Goal: Book appointment/travel/reservation

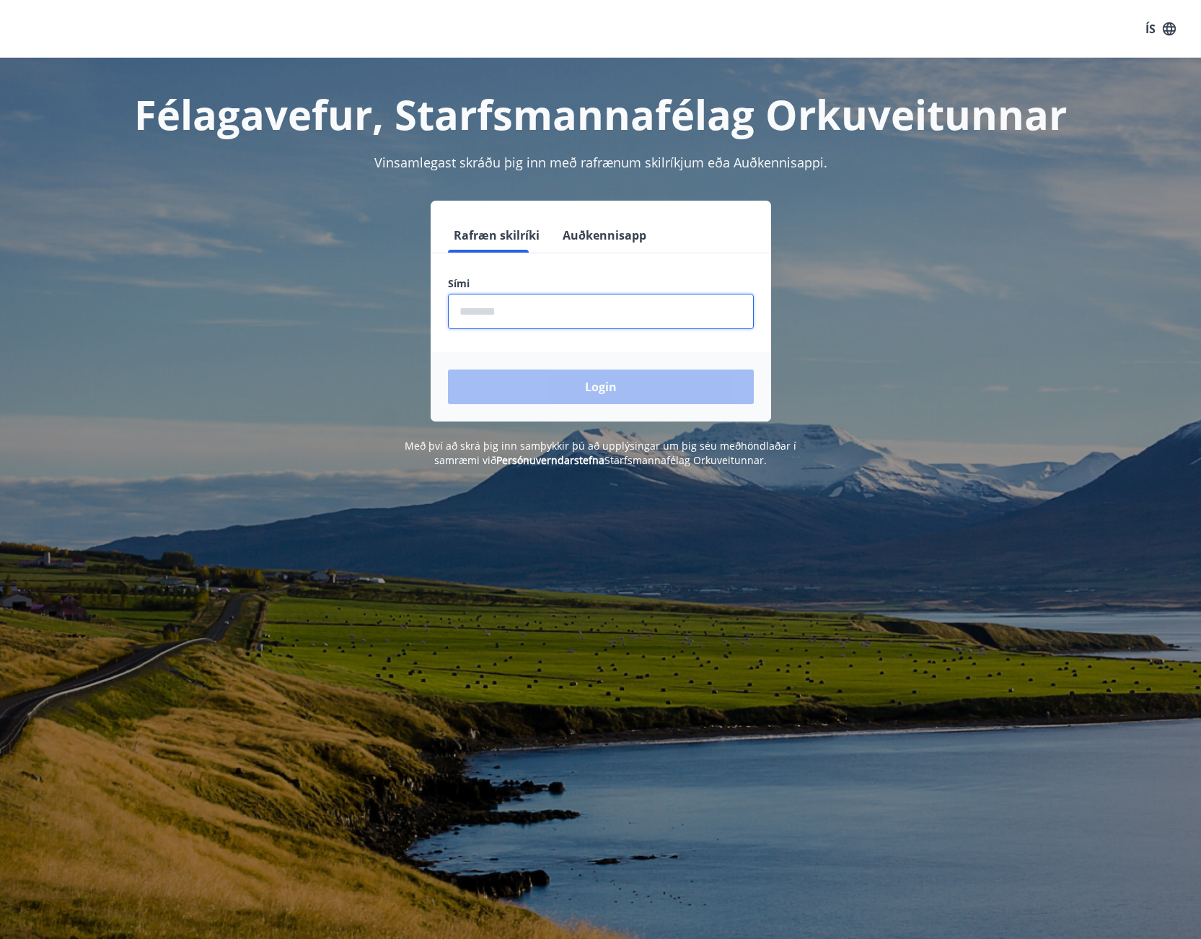
click at [605, 306] on input "phone" at bounding box center [601, 311] width 306 height 35
type input "********"
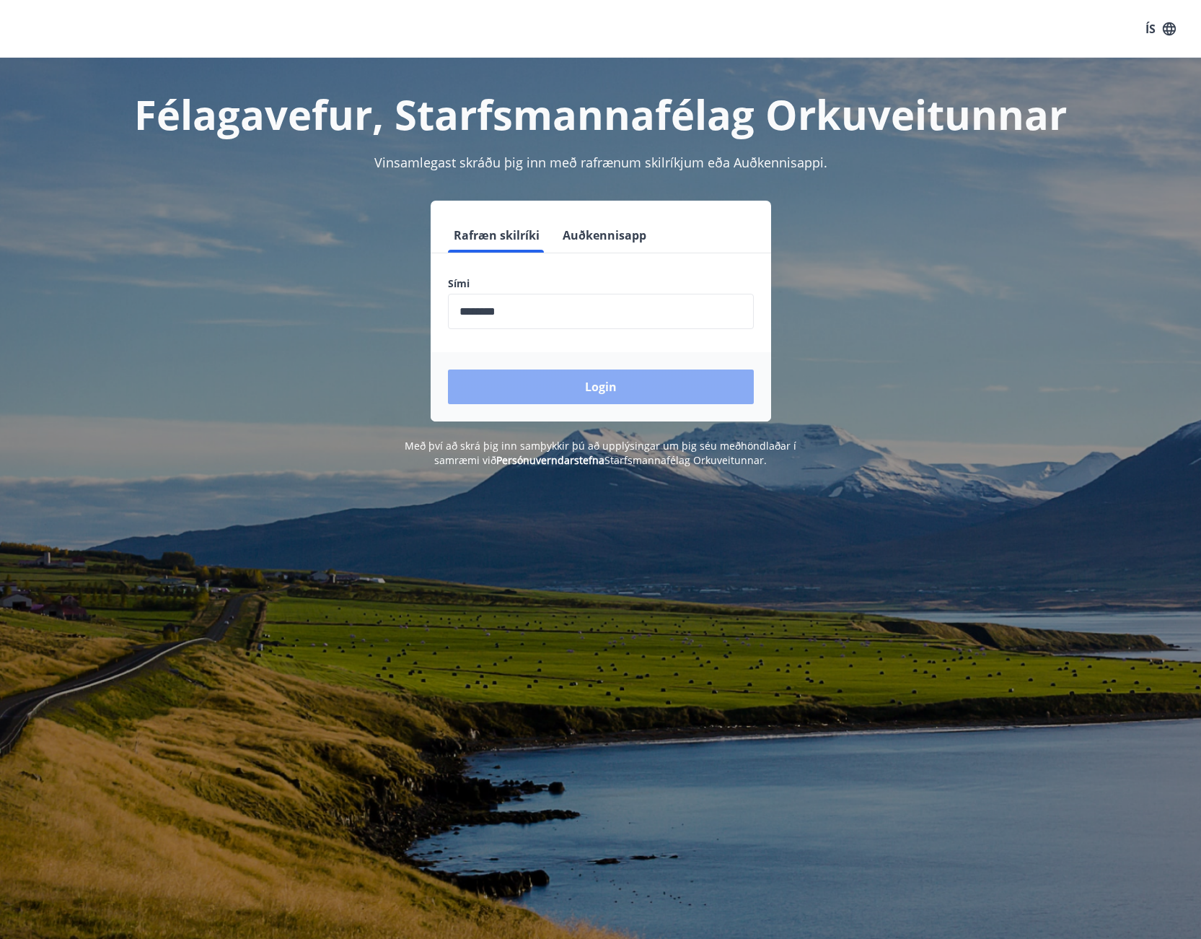
click at [556, 382] on button "Login" at bounding box center [601, 386] width 306 height 35
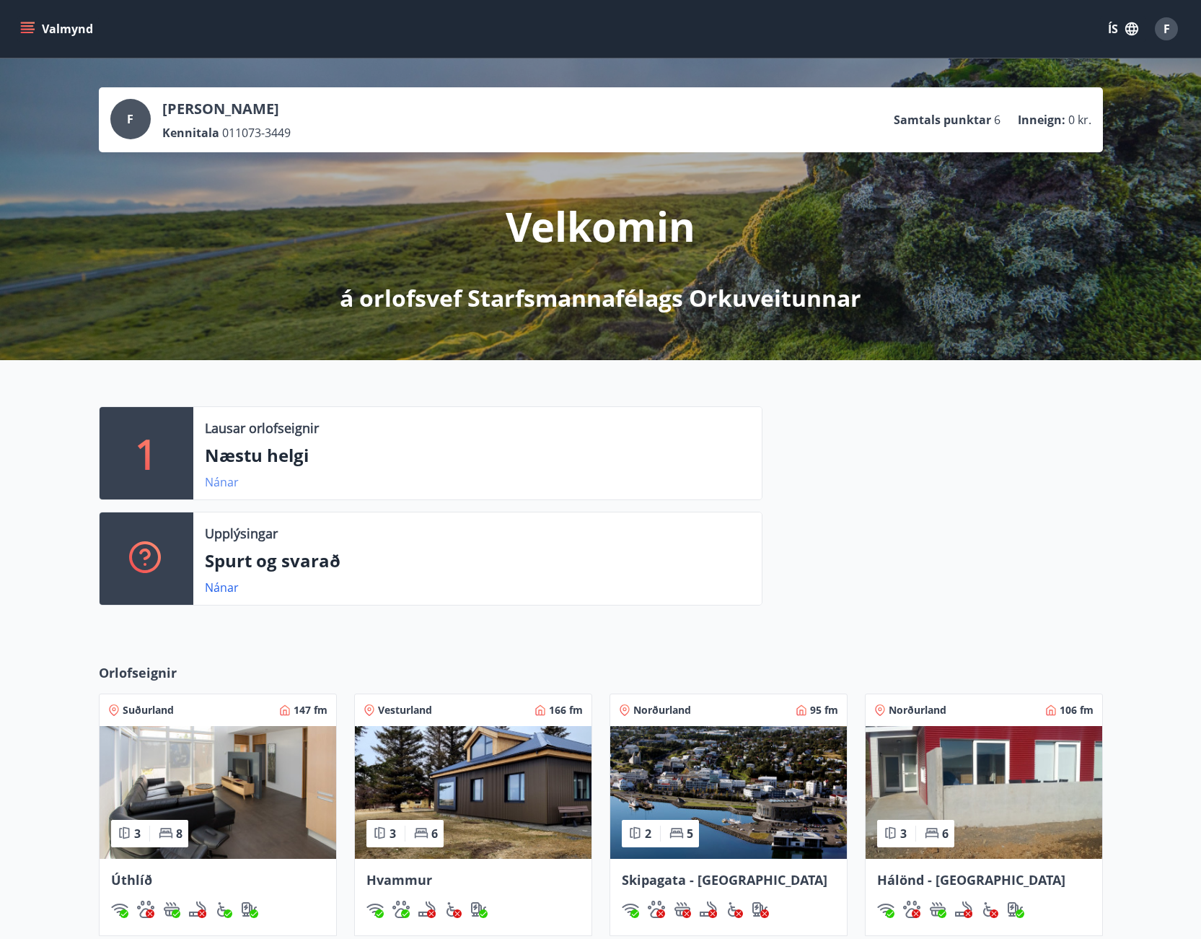
click at [218, 480] on link "Nánar" at bounding box center [222, 482] width 34 height 16
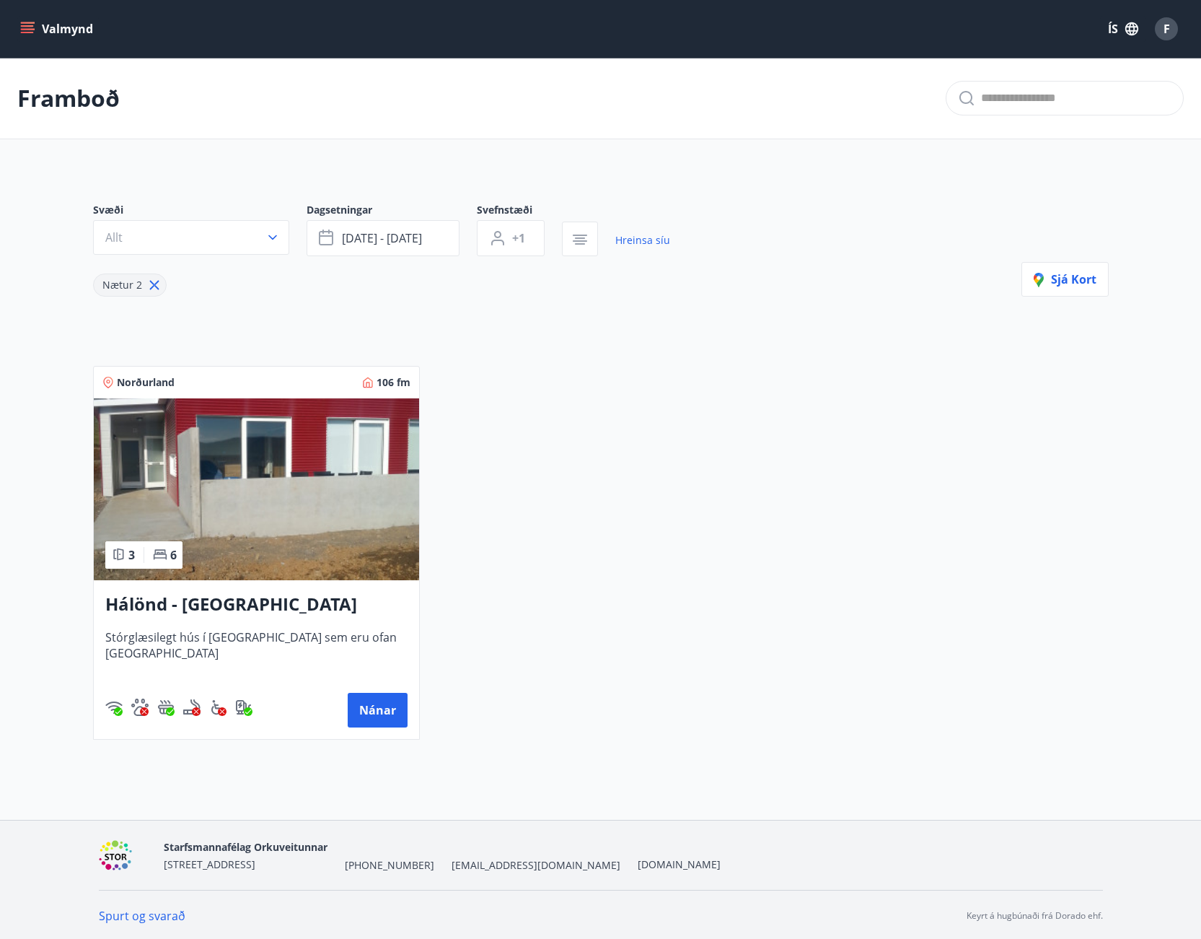
click at [196, 598] on h3 "Hálönd - Akureyri" at bounding box center [256, 605] width 302 height 26
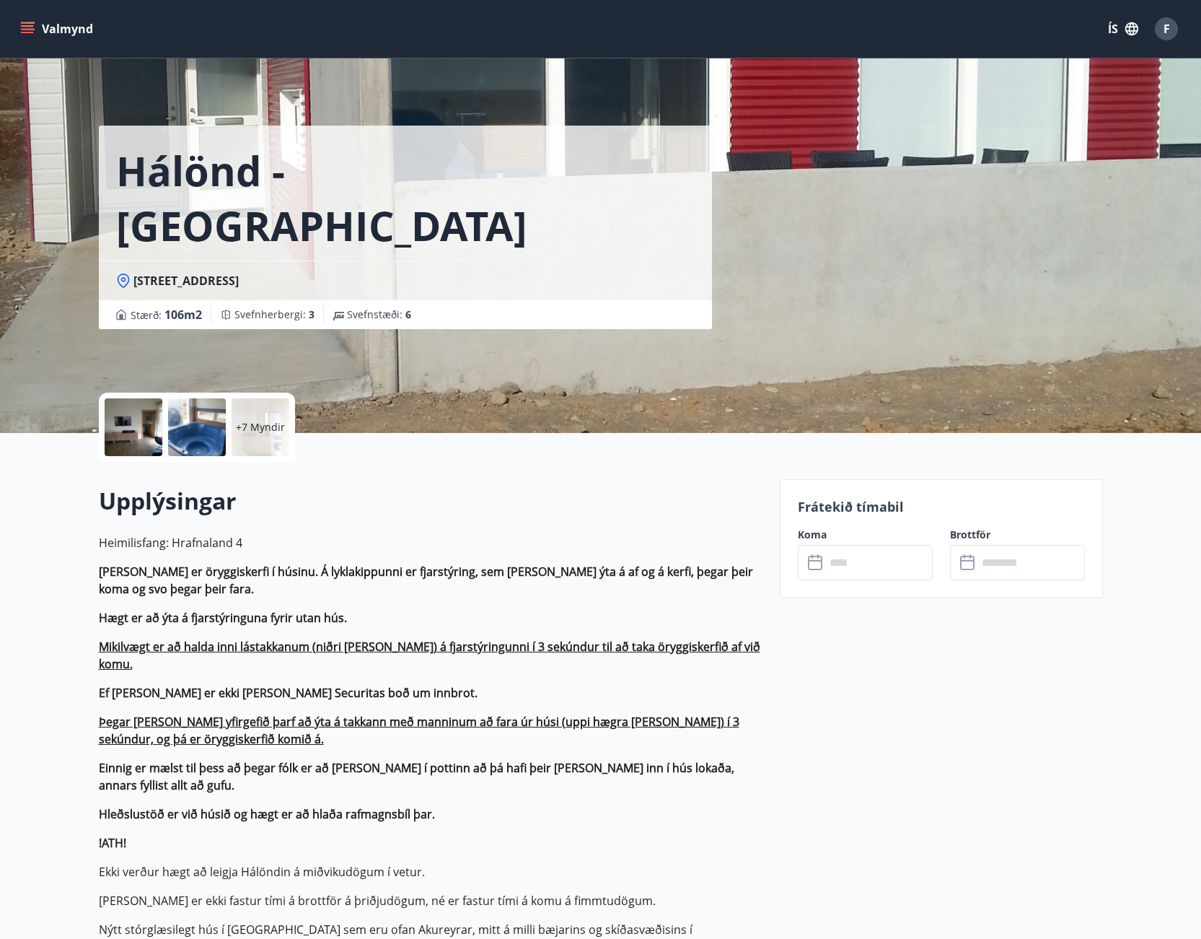
click at [274, 426] on p "+7 Myndir" at bounding box center [260, 427] width 49 height 14
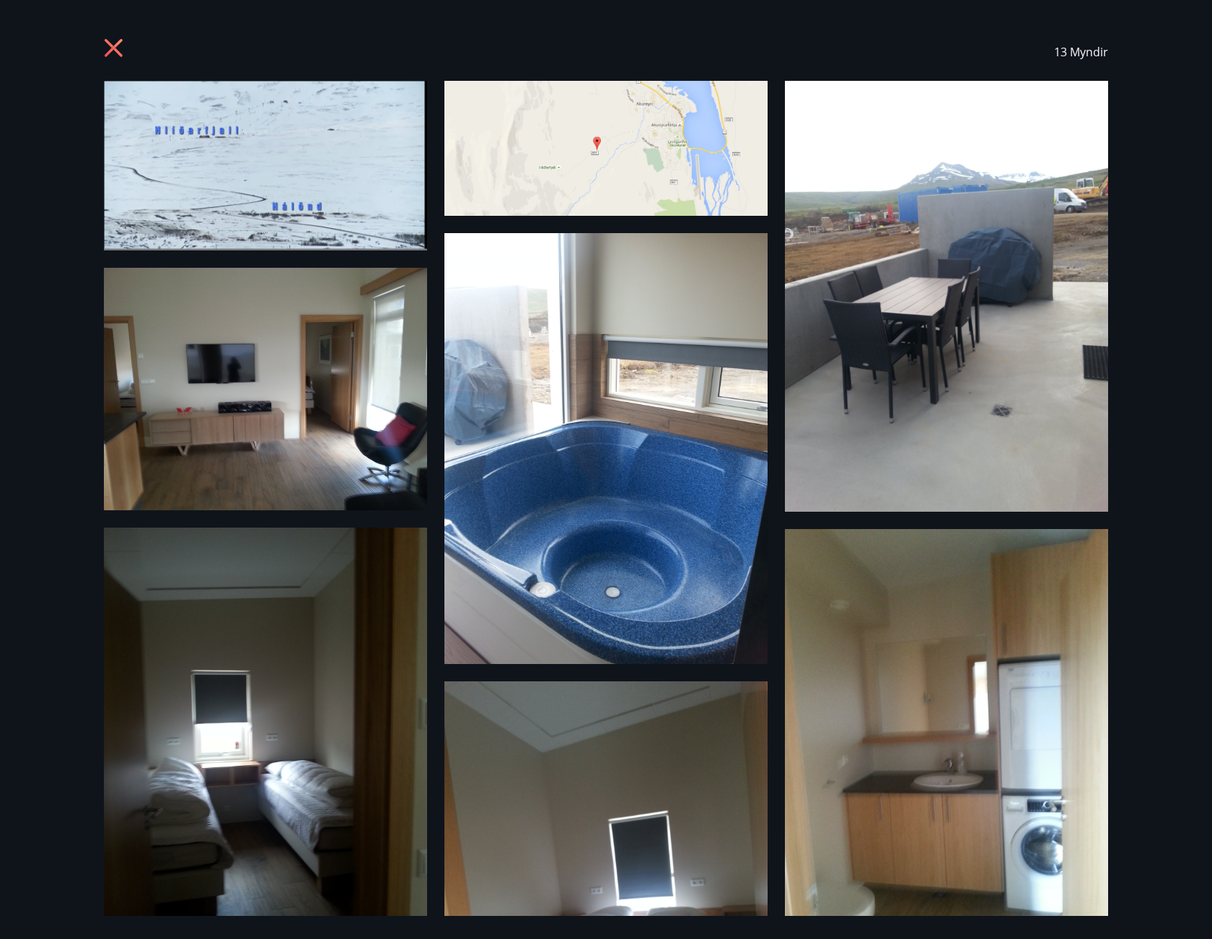
drag, startPoint x: 1212, startPoint y: 431, endPoint x: 1208, endPoint y: 486, distance: 55.7
click at [1208, 466] on div "13 Myndir" at bounding box center [606, 469] width 1212 height 939
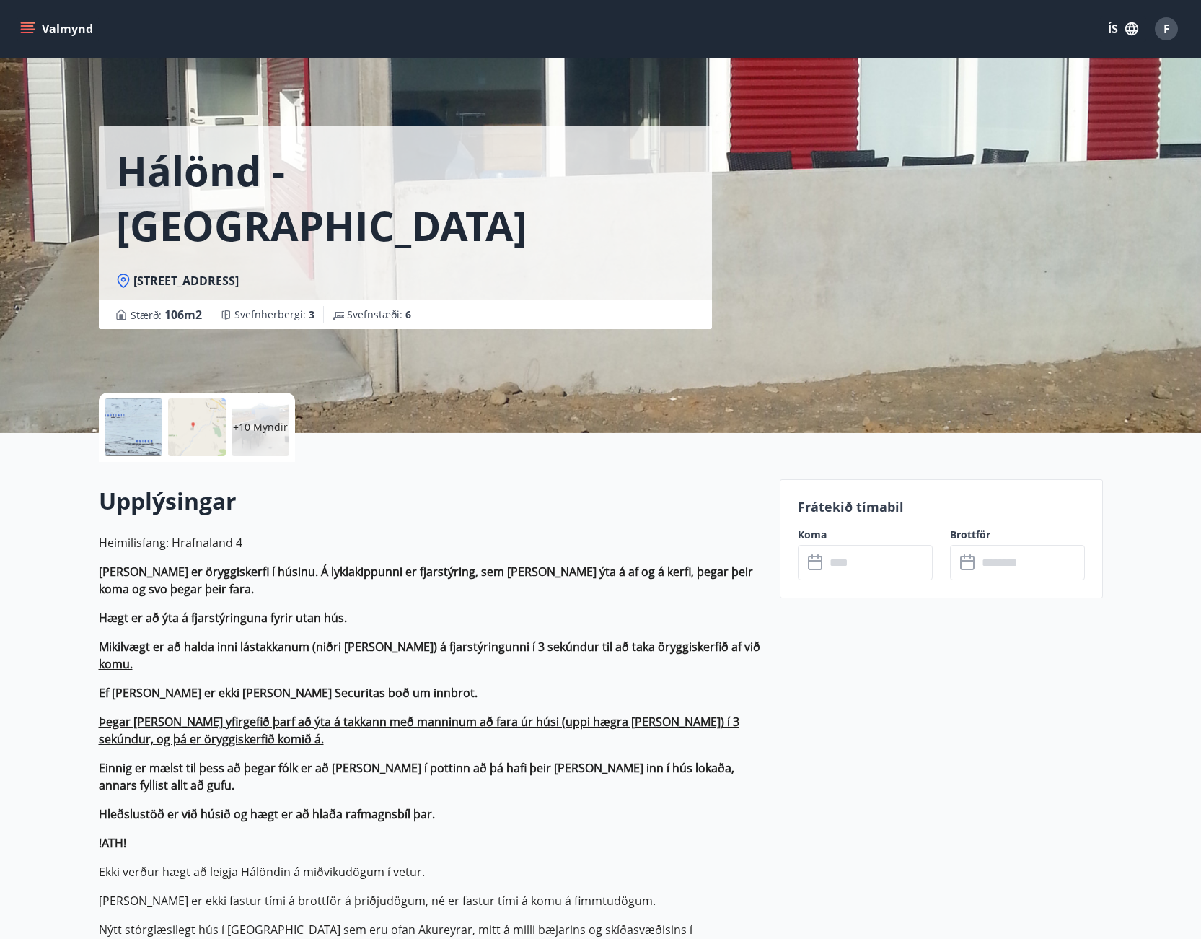
click at [257, 425] on p "+10 Myndir" at bounding box center [260, 427] width 55 height 14
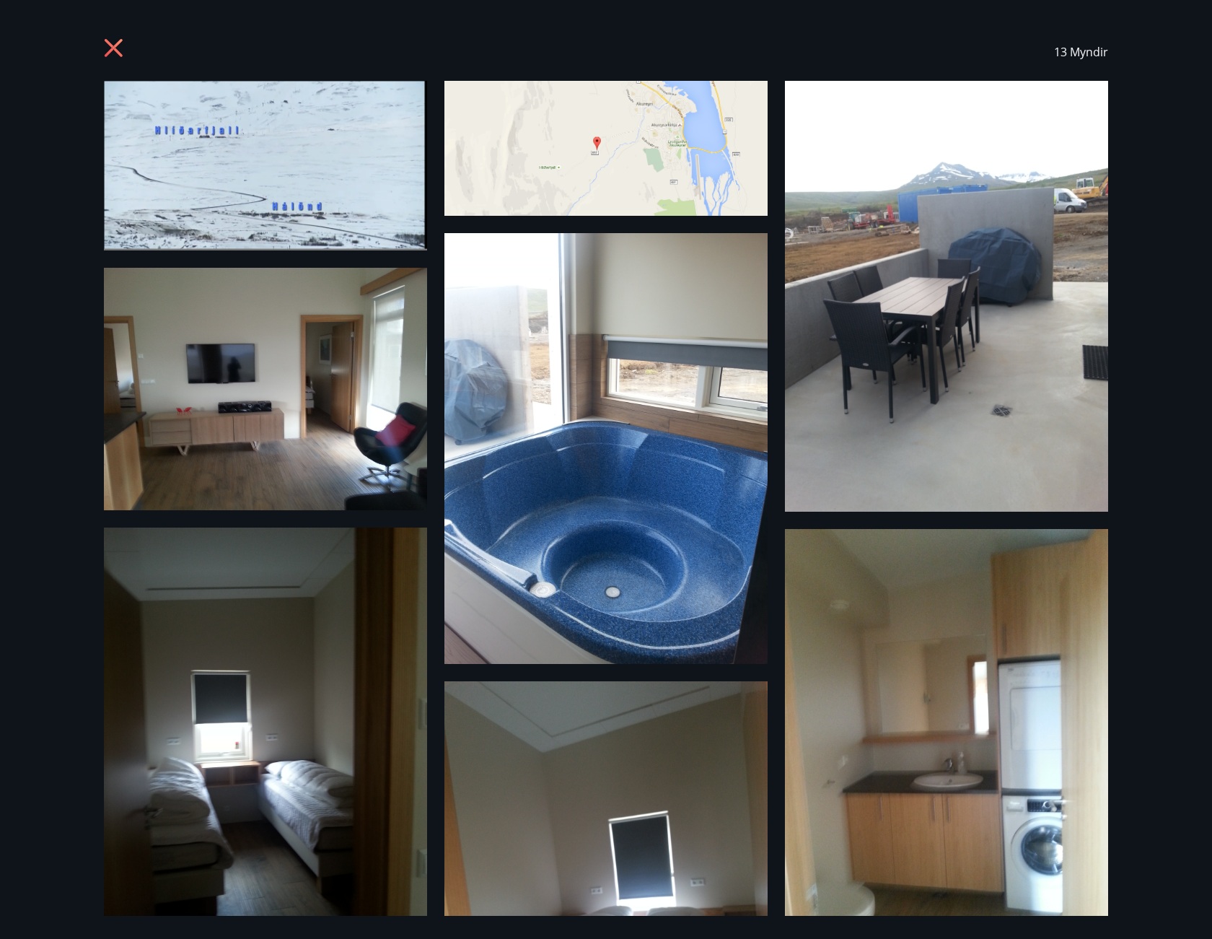
drag, startPoint x: 1170, startPoint y: 304, endPoint x: 1171, endPoint y: 238, distance: 65.7
click at [1171, 238] on div "13 Myndir" at bounding box center [606, 469] width 1212 height 939
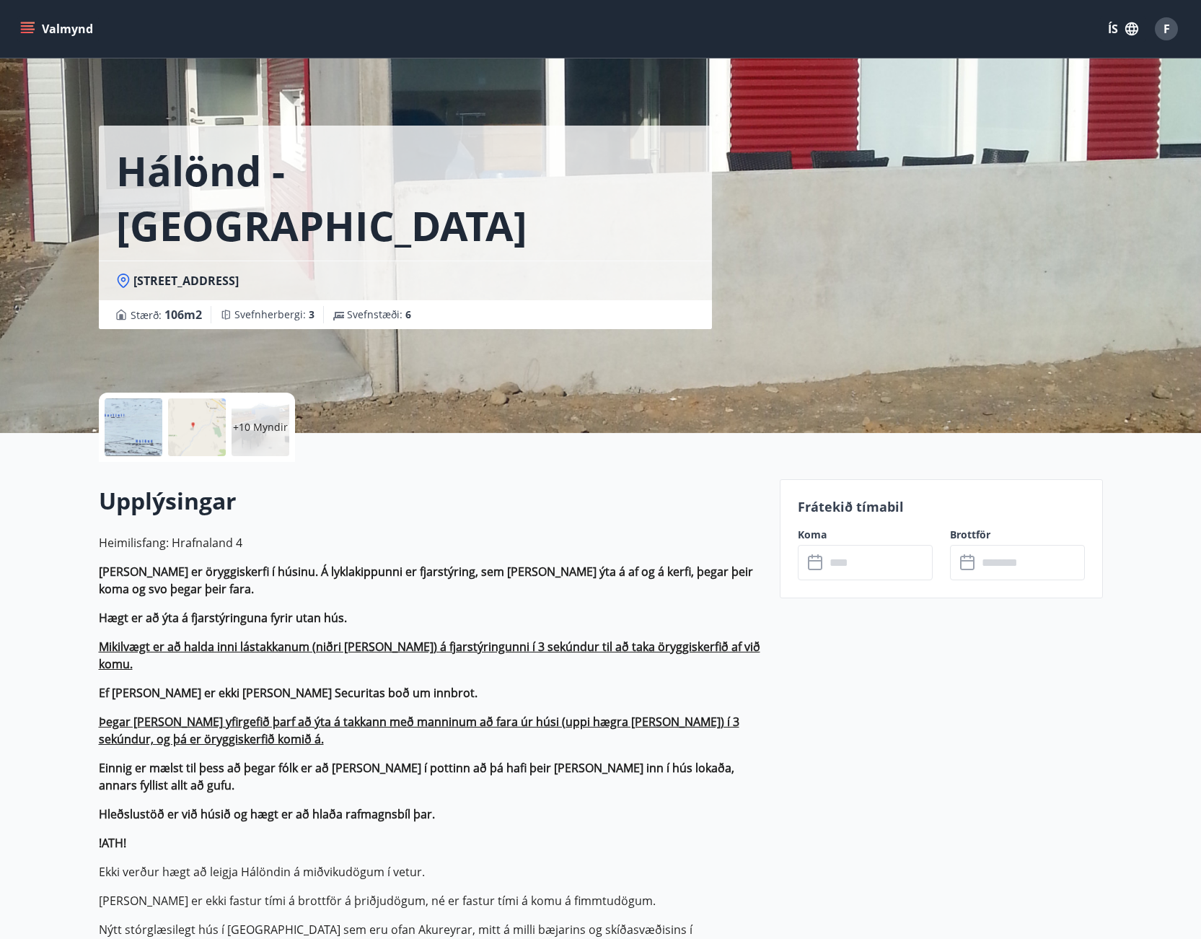
click at [152, 419] on div at bounding box center [134, 427] width 58 height 58
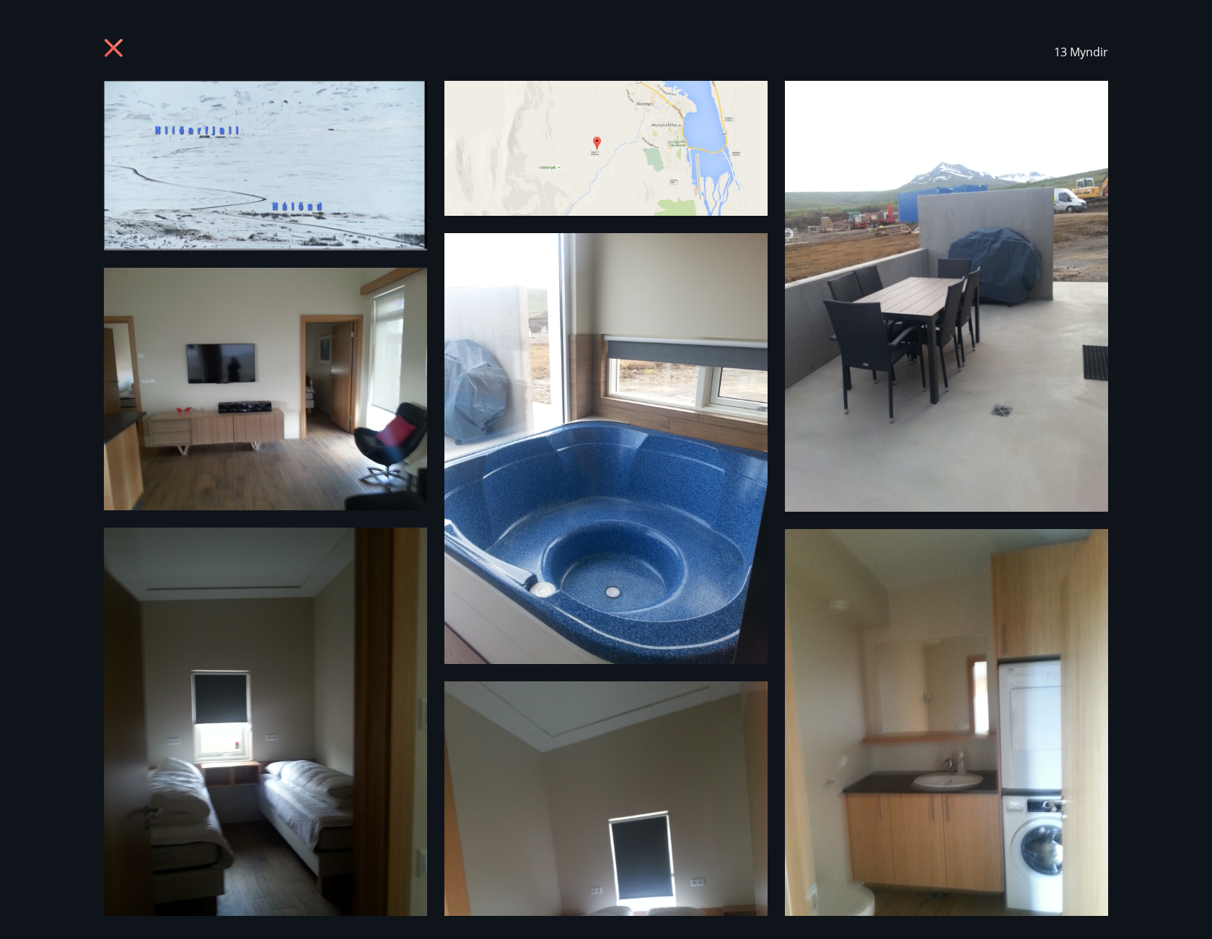
click at [191, 179] on img at bounding box center [265, 166] width 323 height 170
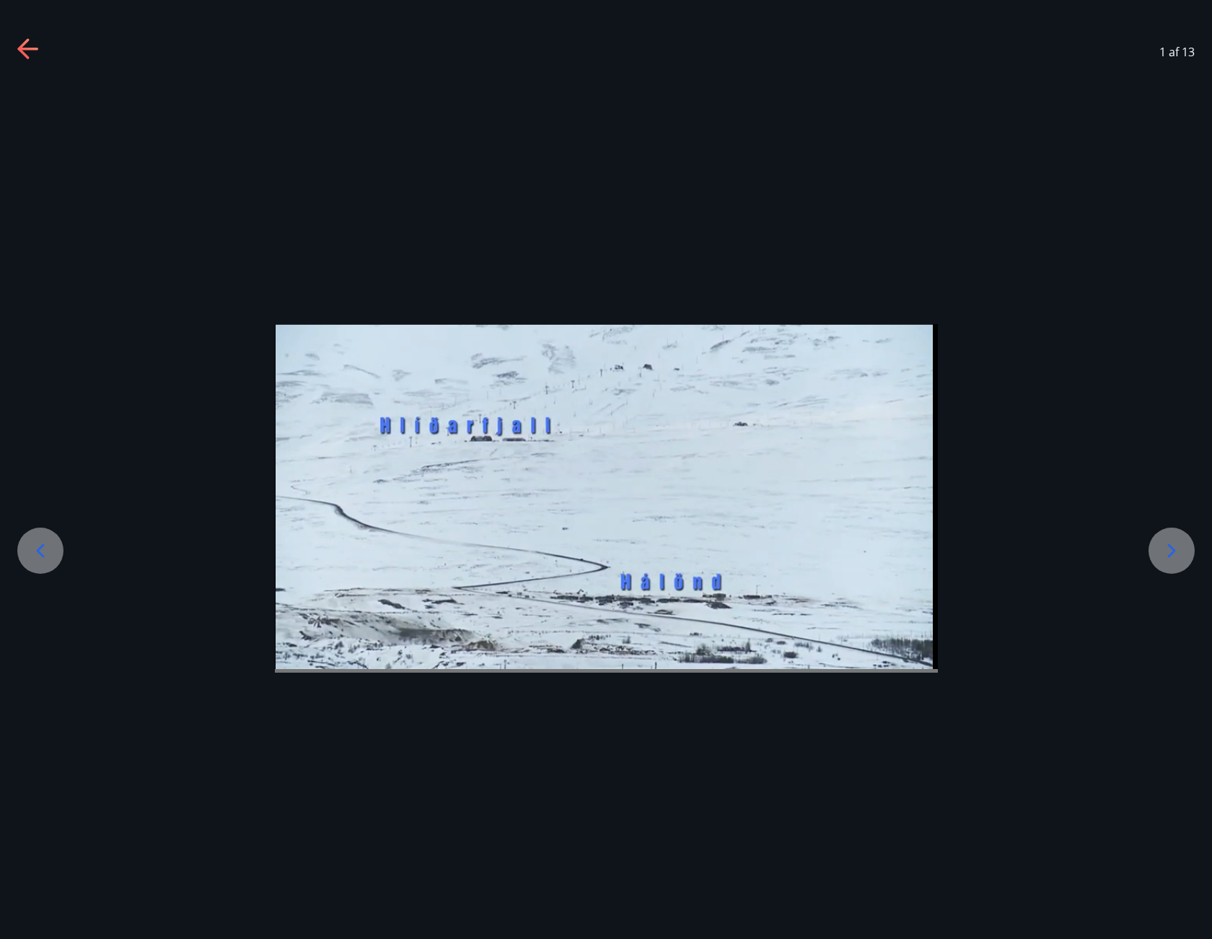
click at [1163, 553] on icon at bounding box center [1171, 550] width 23 height 23
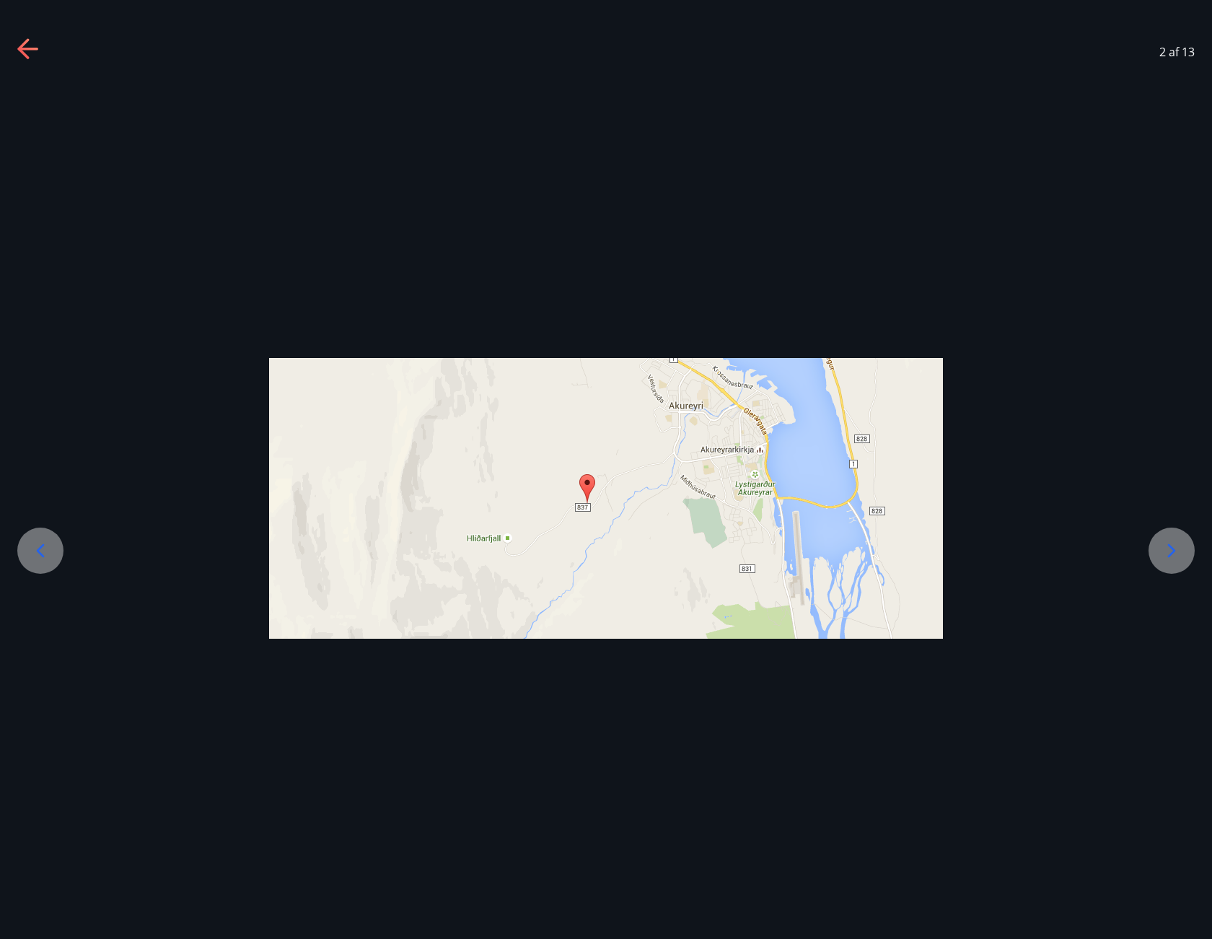
click at [1163, 553] on icon at bounding box center [1171, 550] width 23 height 23
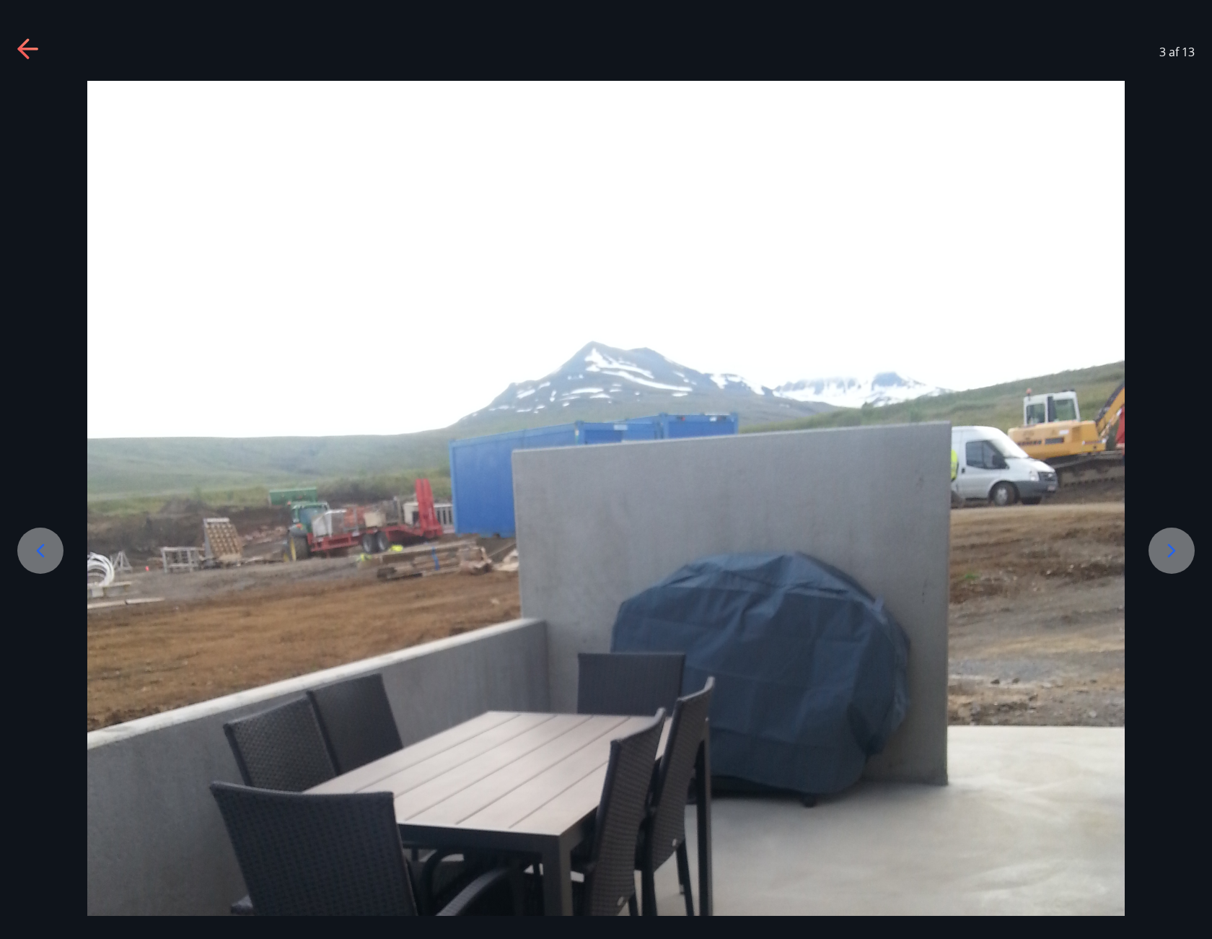
click at [1163, 553] on icon at bounding box center [1171, 550] width 23 height 23
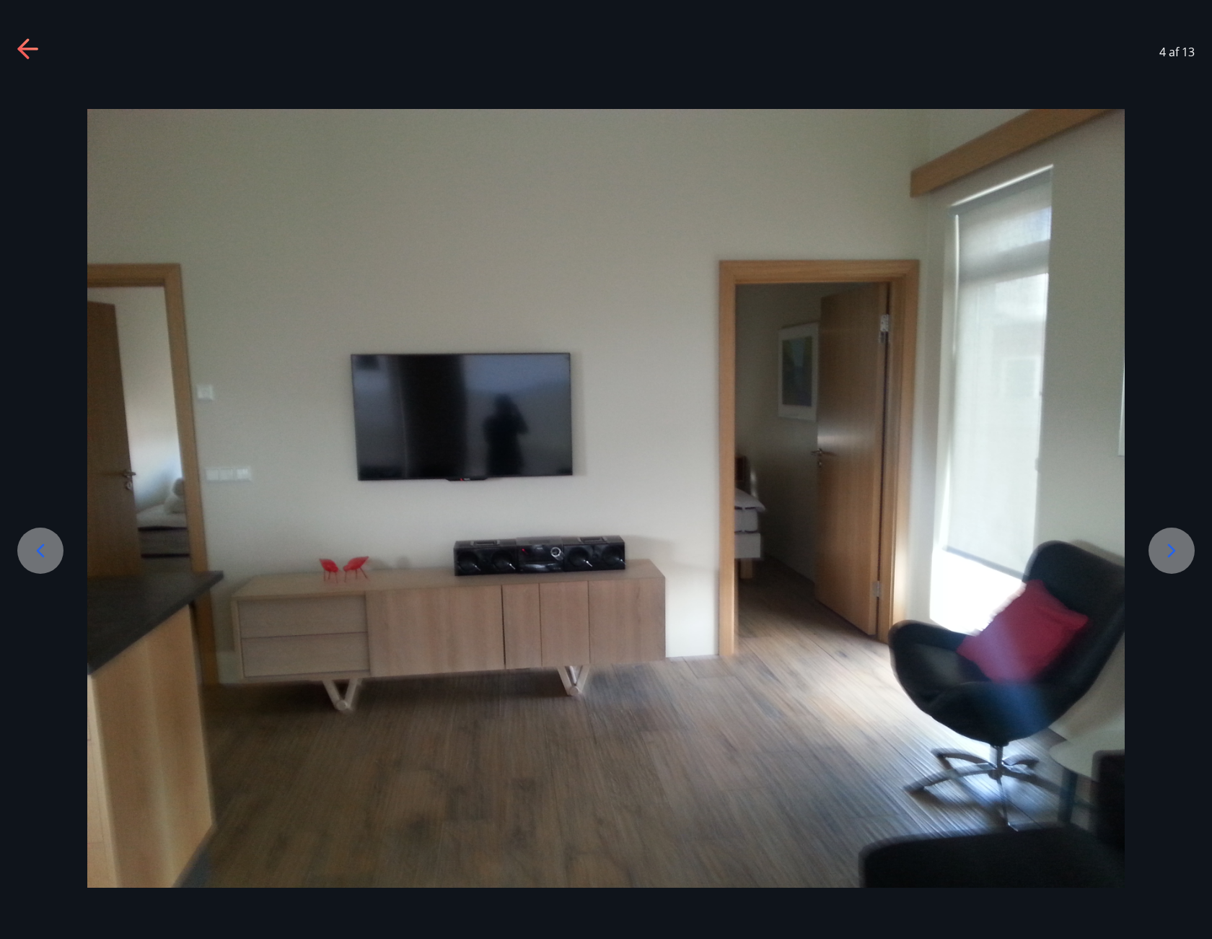
click at [1163, 553] on icon at bounding box center [1171, 550] width 23 height 23
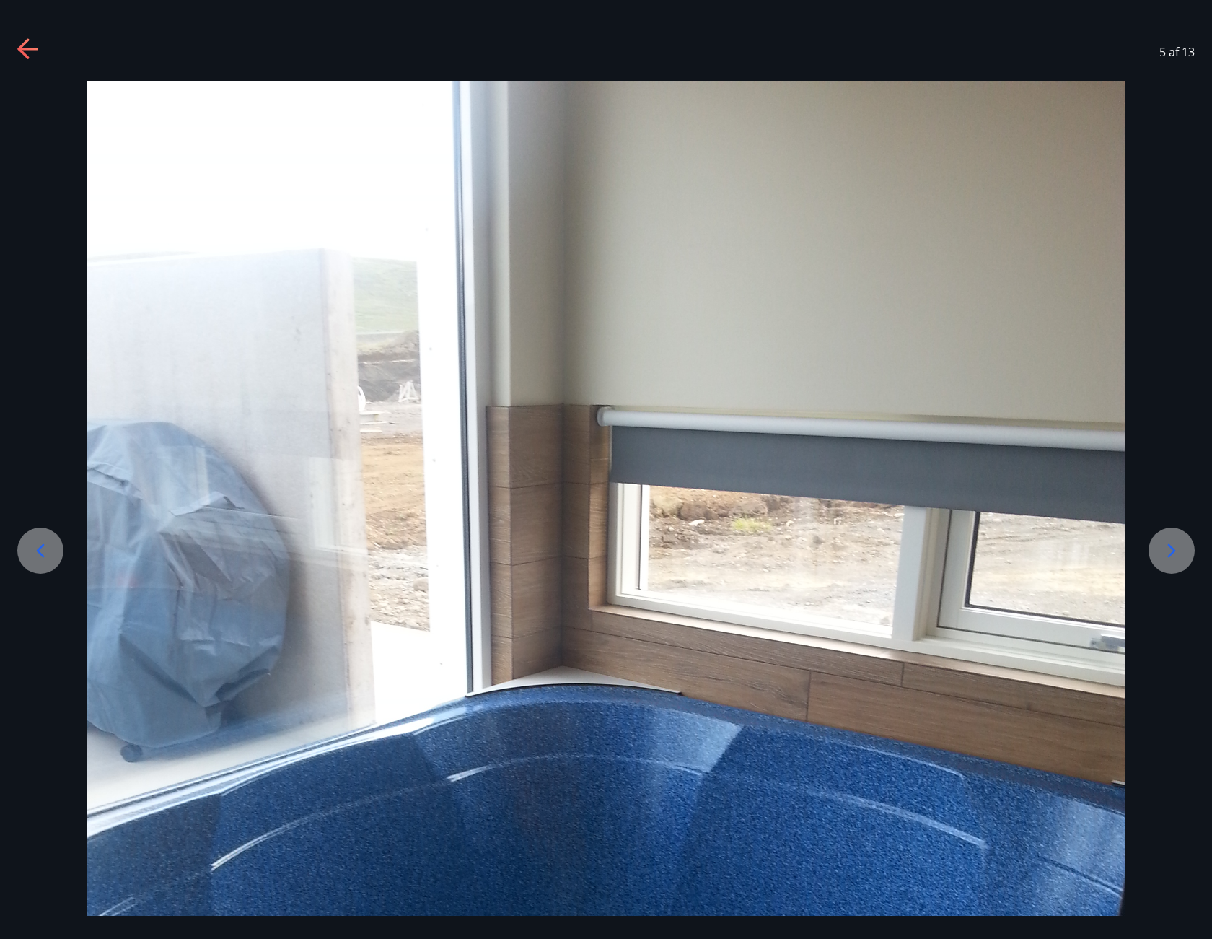
click at [1163, 553] on icon at bounding box center [1171, 550] width 23 height 23
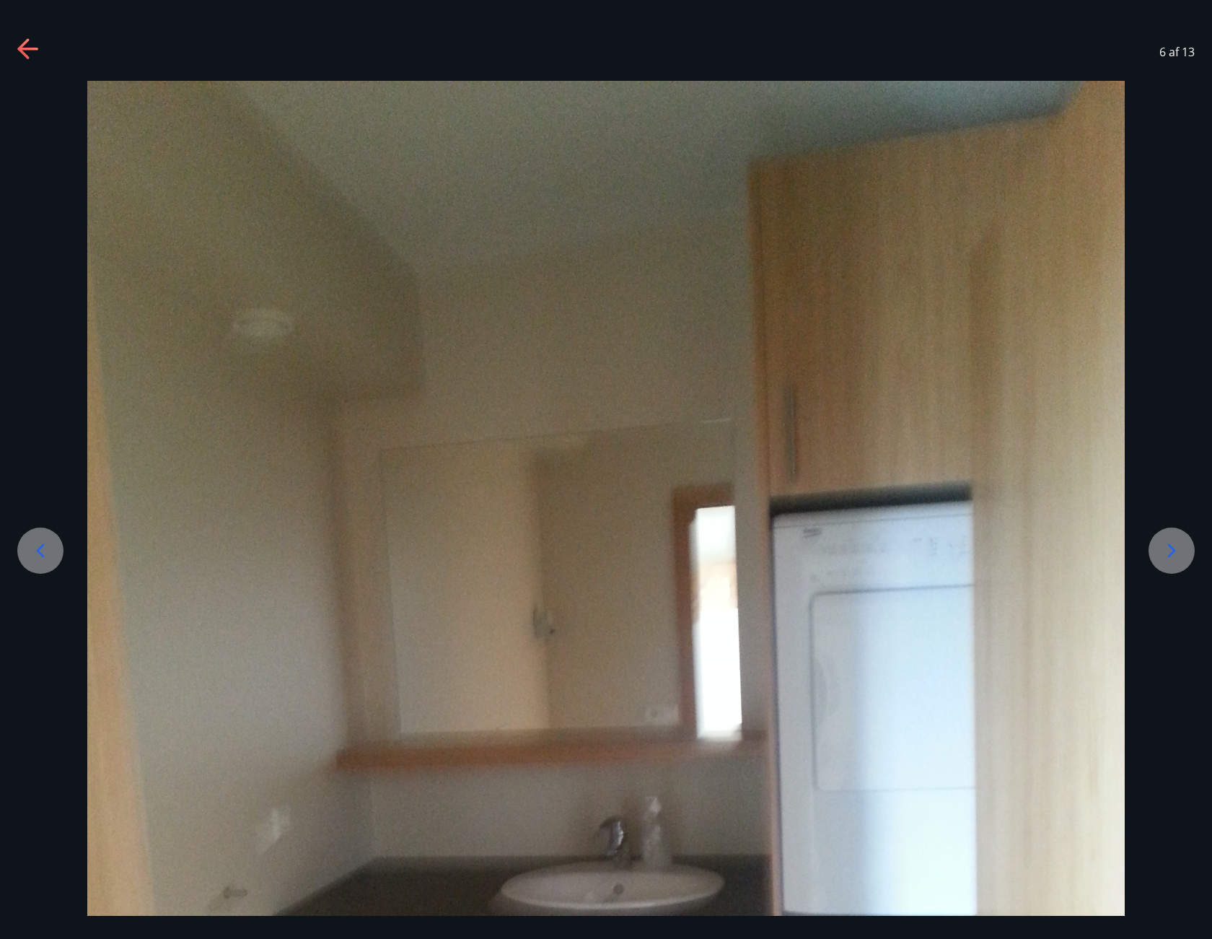
click at [1163, 553] on icon at bounding box center [1171, 550] width 23 height 23
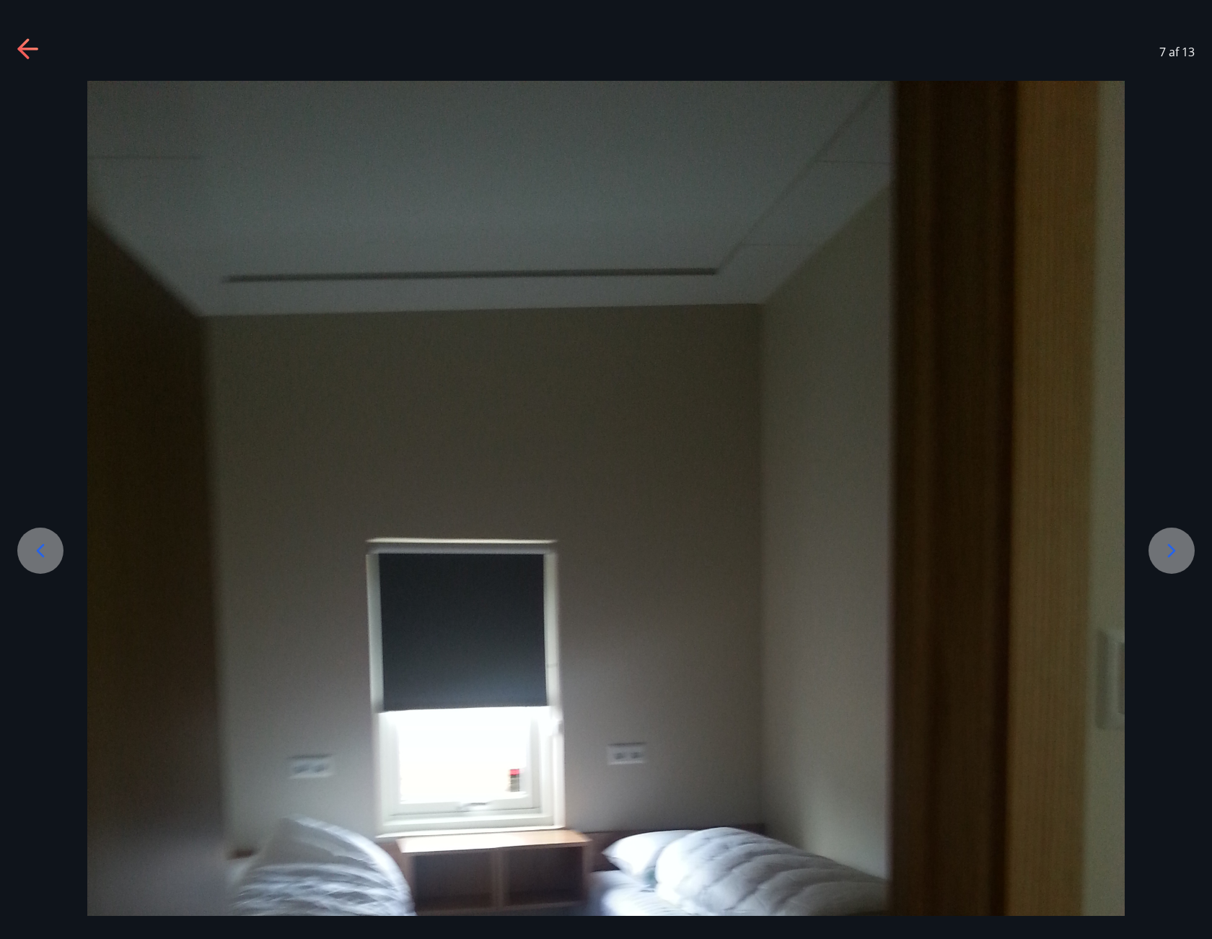
click at [1163, 553] on icon at bounding box center [1171, 550] width 23 height 23
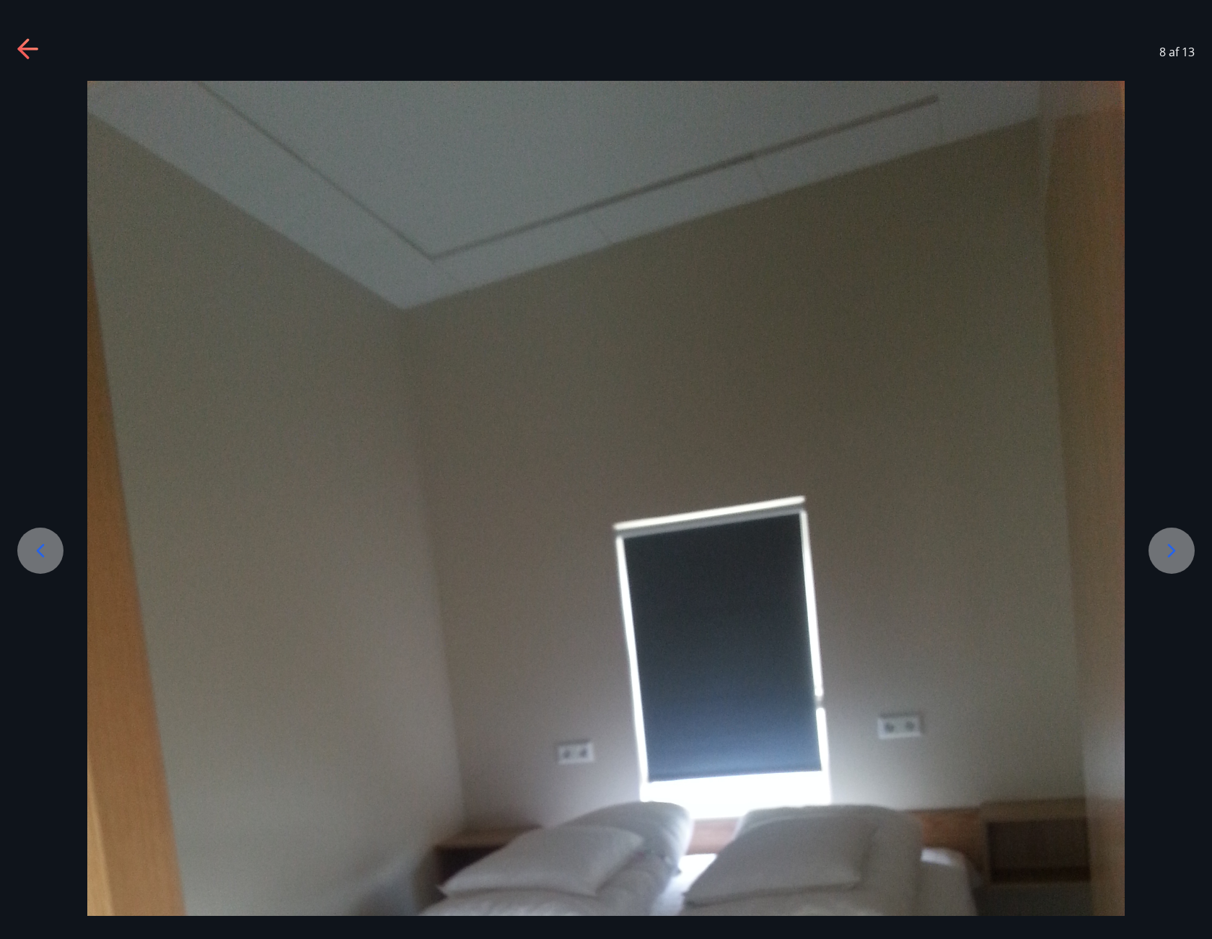
click at [1163, 553] on icon at bounding box center [1171, 550] width 23 height 23
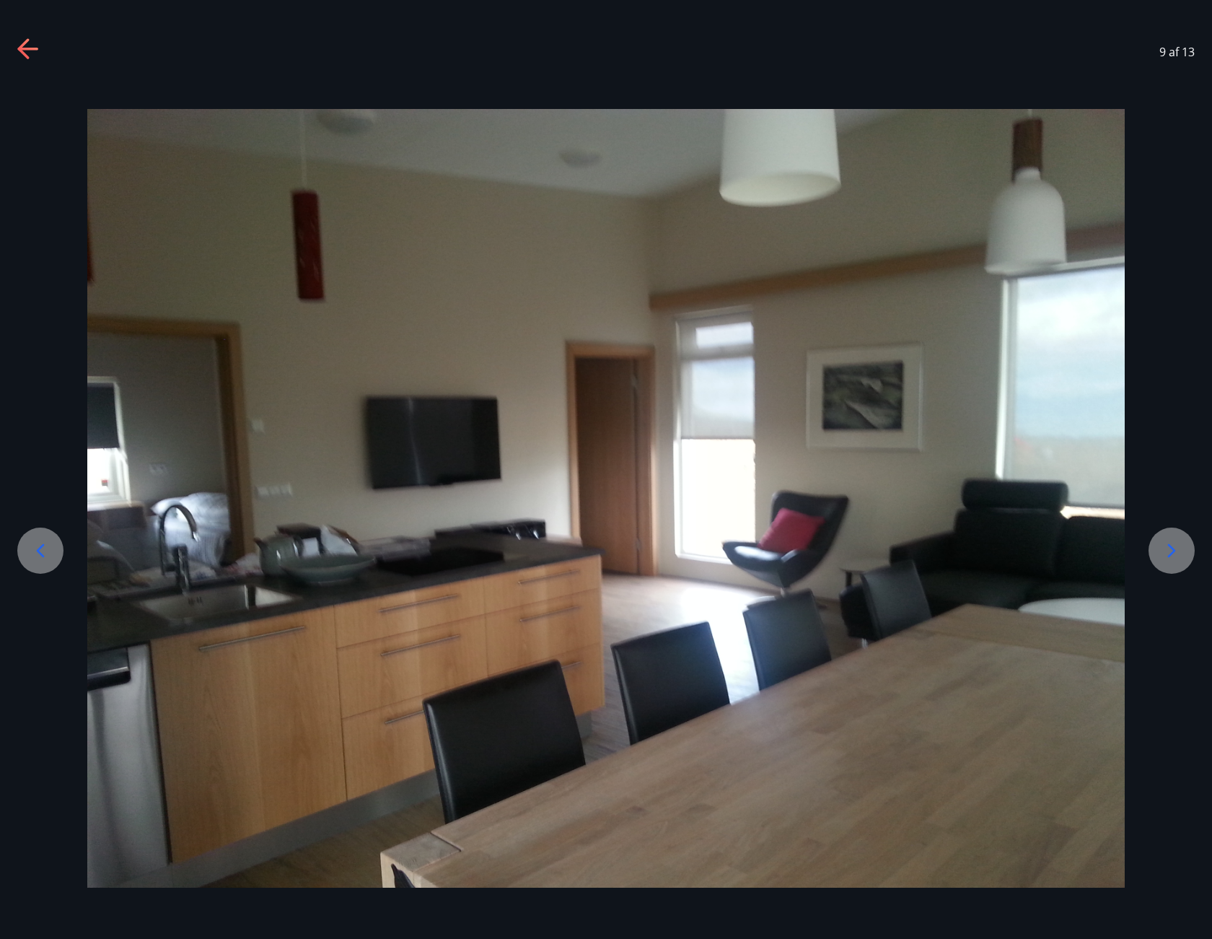
click at [40, 556] on icon at bounding box center [40, 550] width 23 height 23
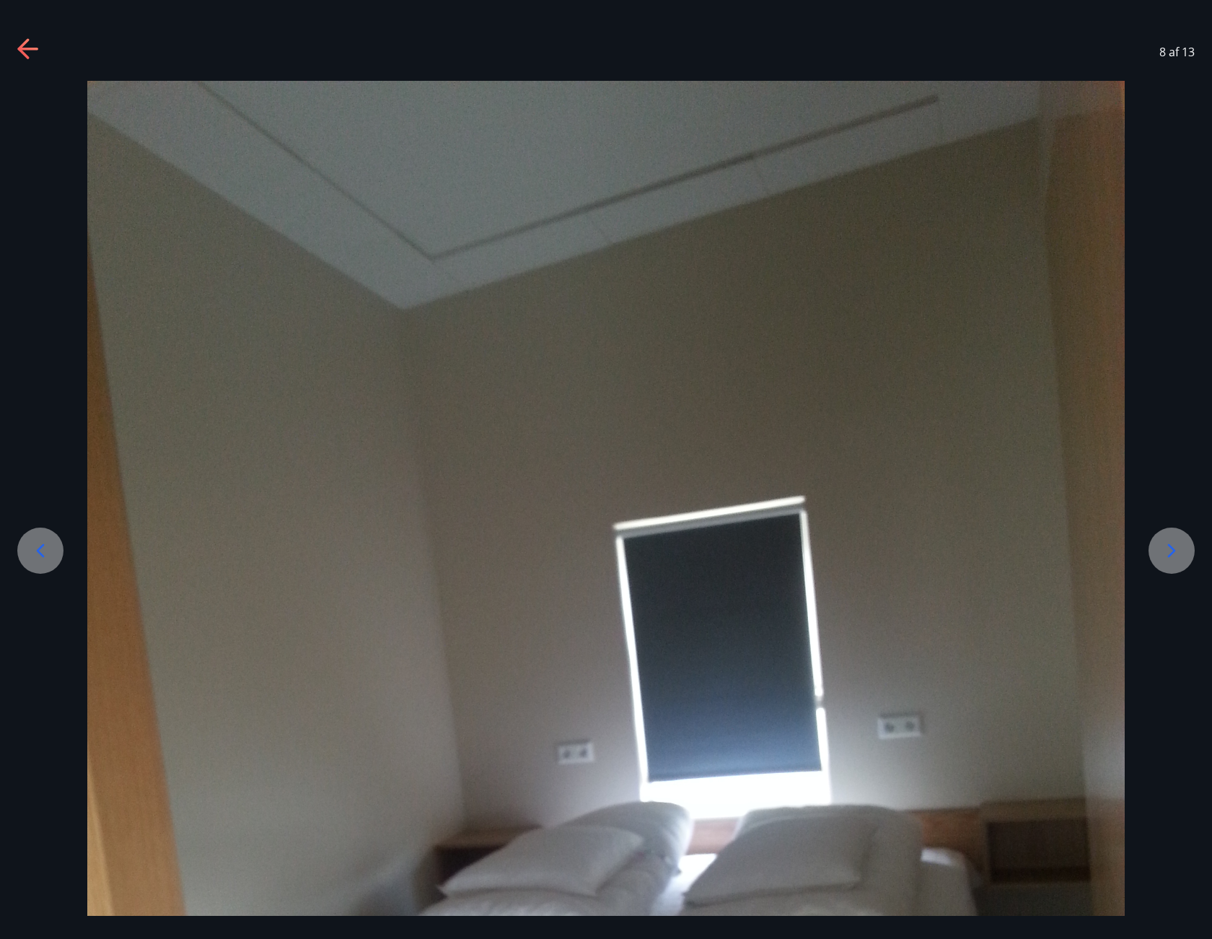
click at [1161, 563] on div at bounding box center [1172, 550] width 46 height 46
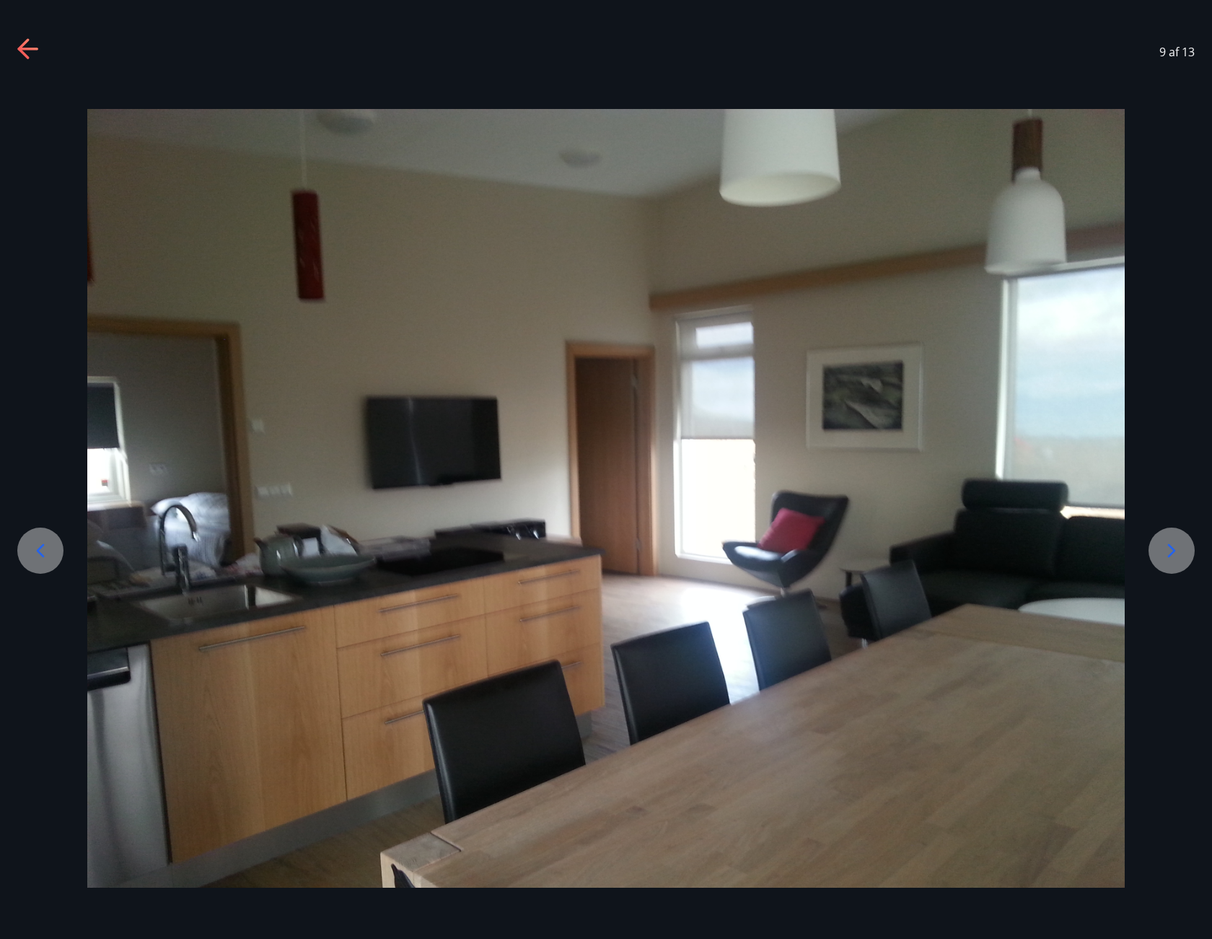
click at [1161, 563] on div at bounding box center [1172, 550] width 46 height 46
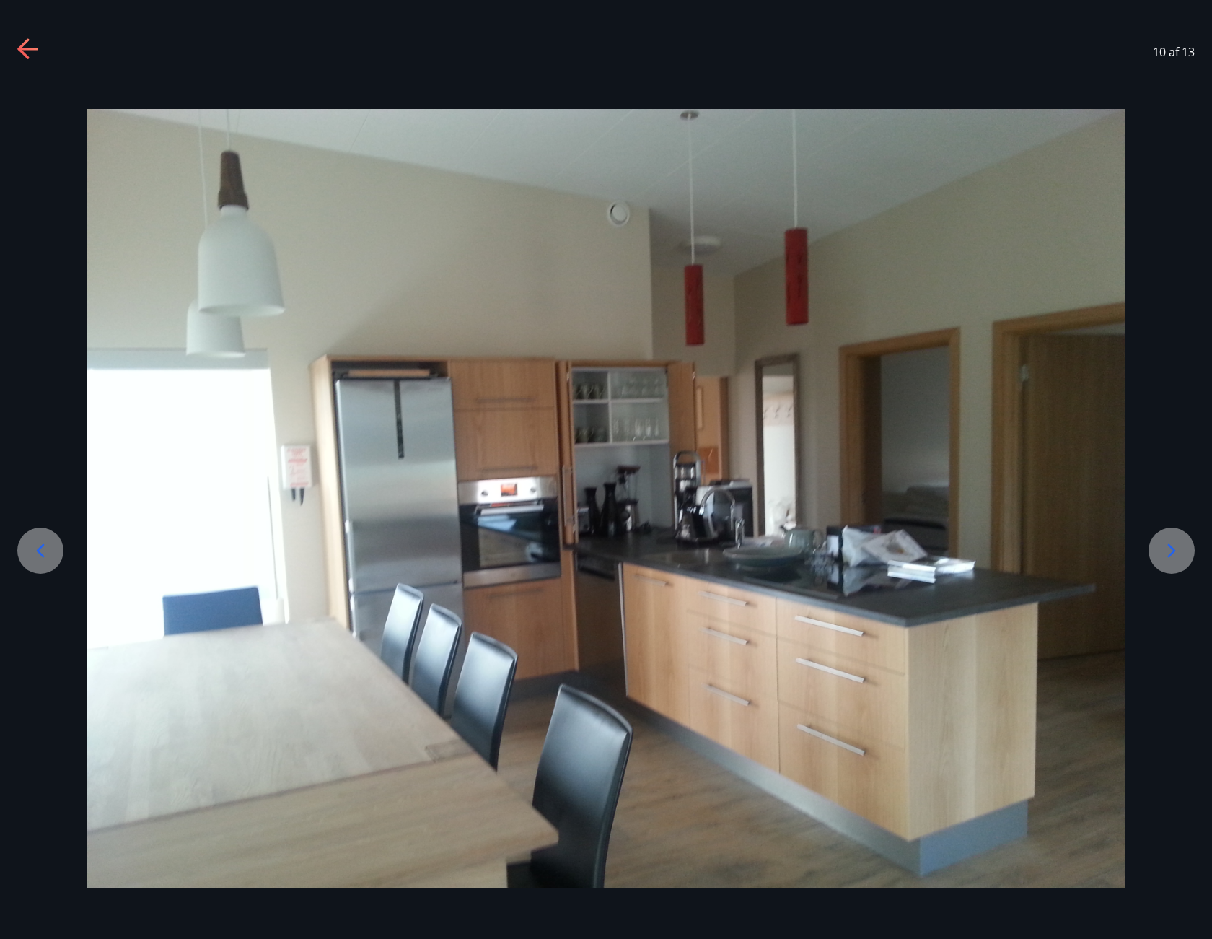
click at [1161, 563] on div at bounding box center [1172, 550] width 46 height 46
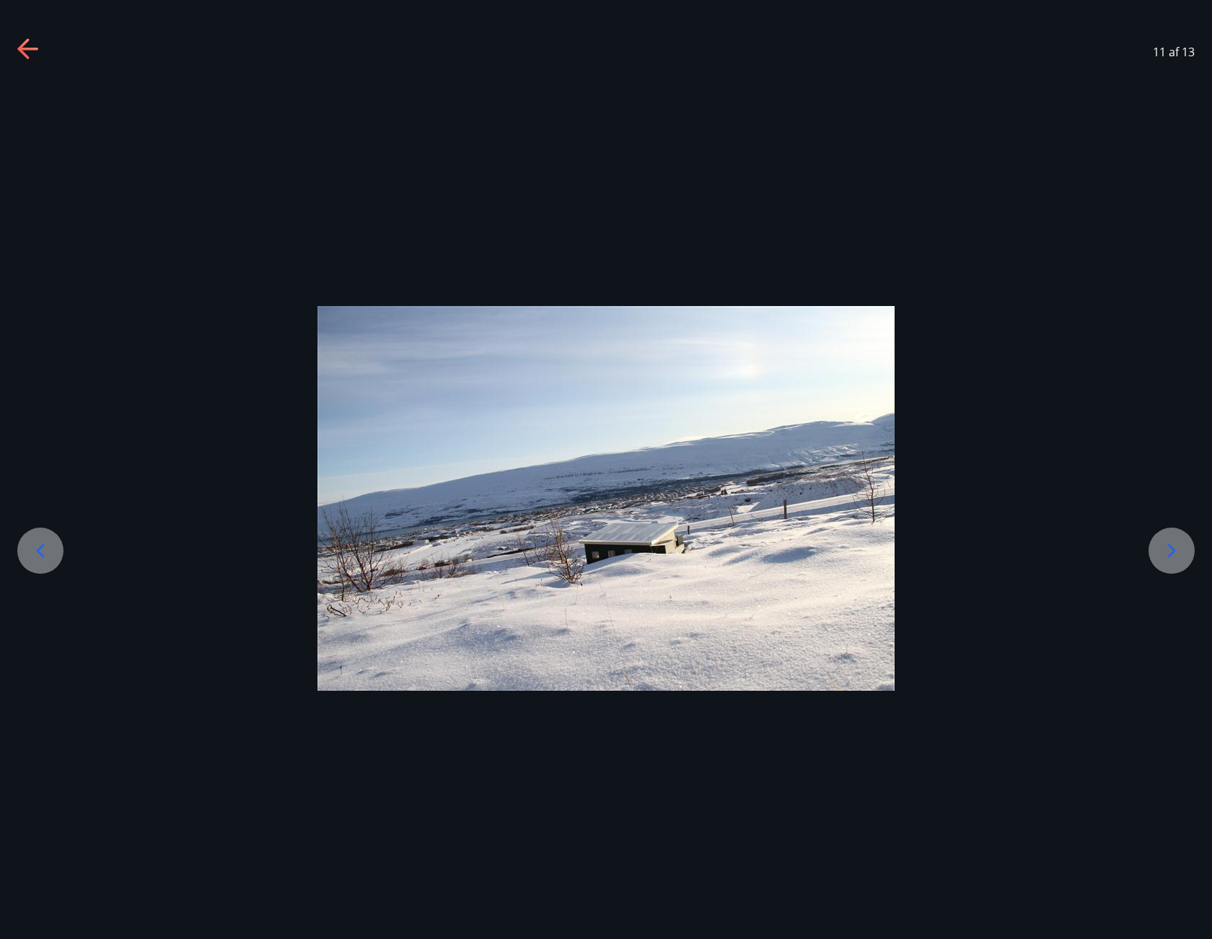
click at [1161, 563] on div at bounding box center [1172, 550] width 46 height 46
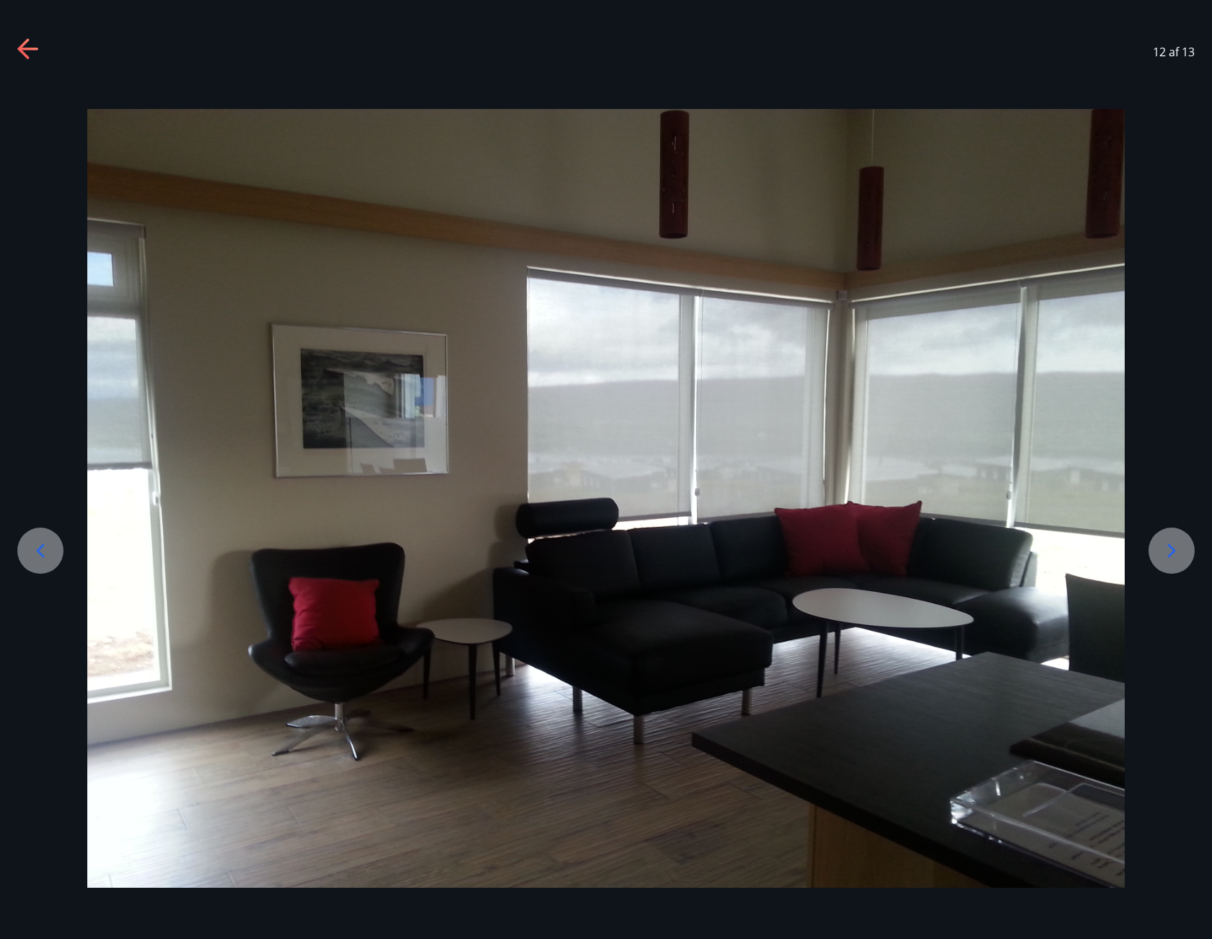
click at [1161, 563] on div at bounding box center [1172, 550] width 46 height 46
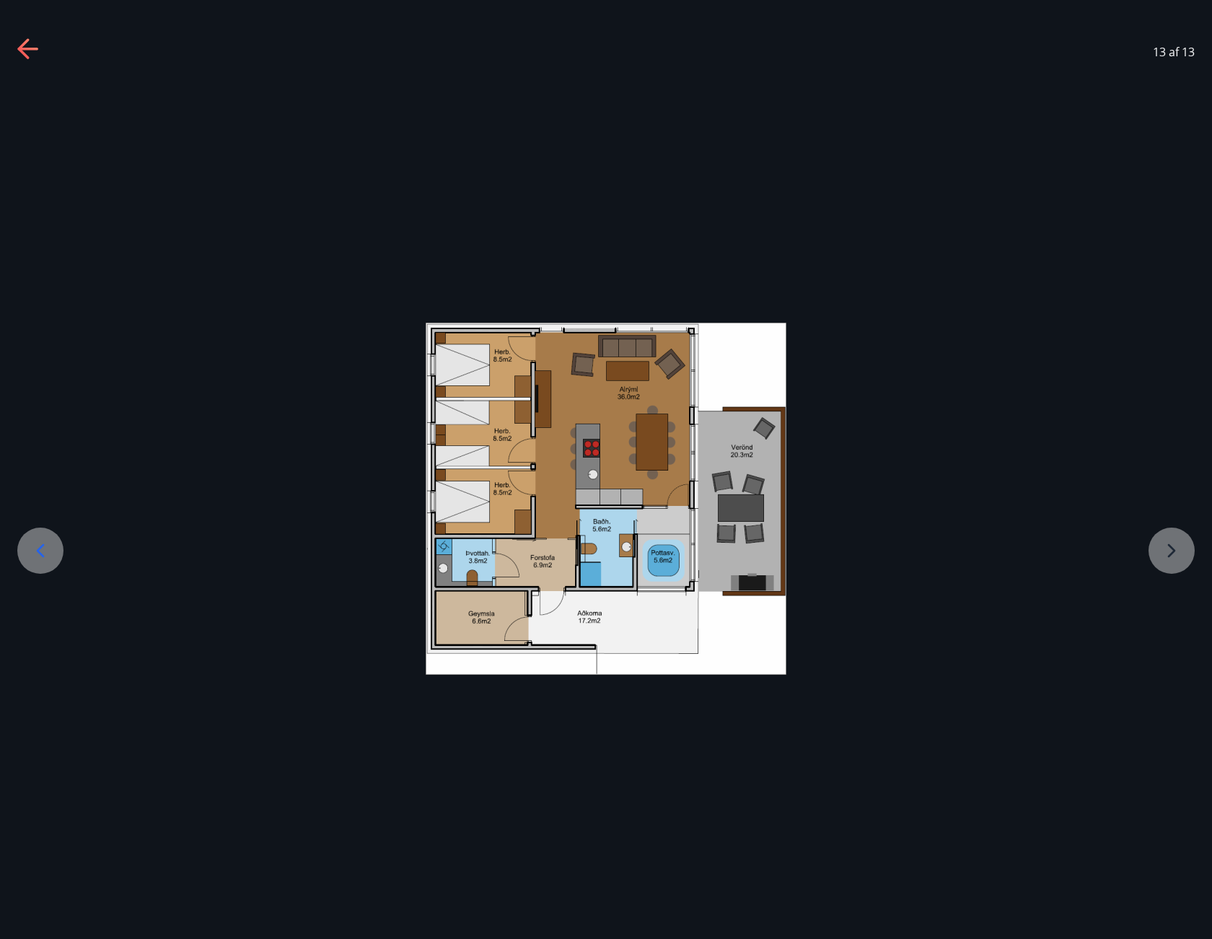
click at [1162, 544] on div at bounding box center [606, 499] width 1212 height 352
click at [31, 548] on icon at bounding box center [40, 550] width 23 height 23
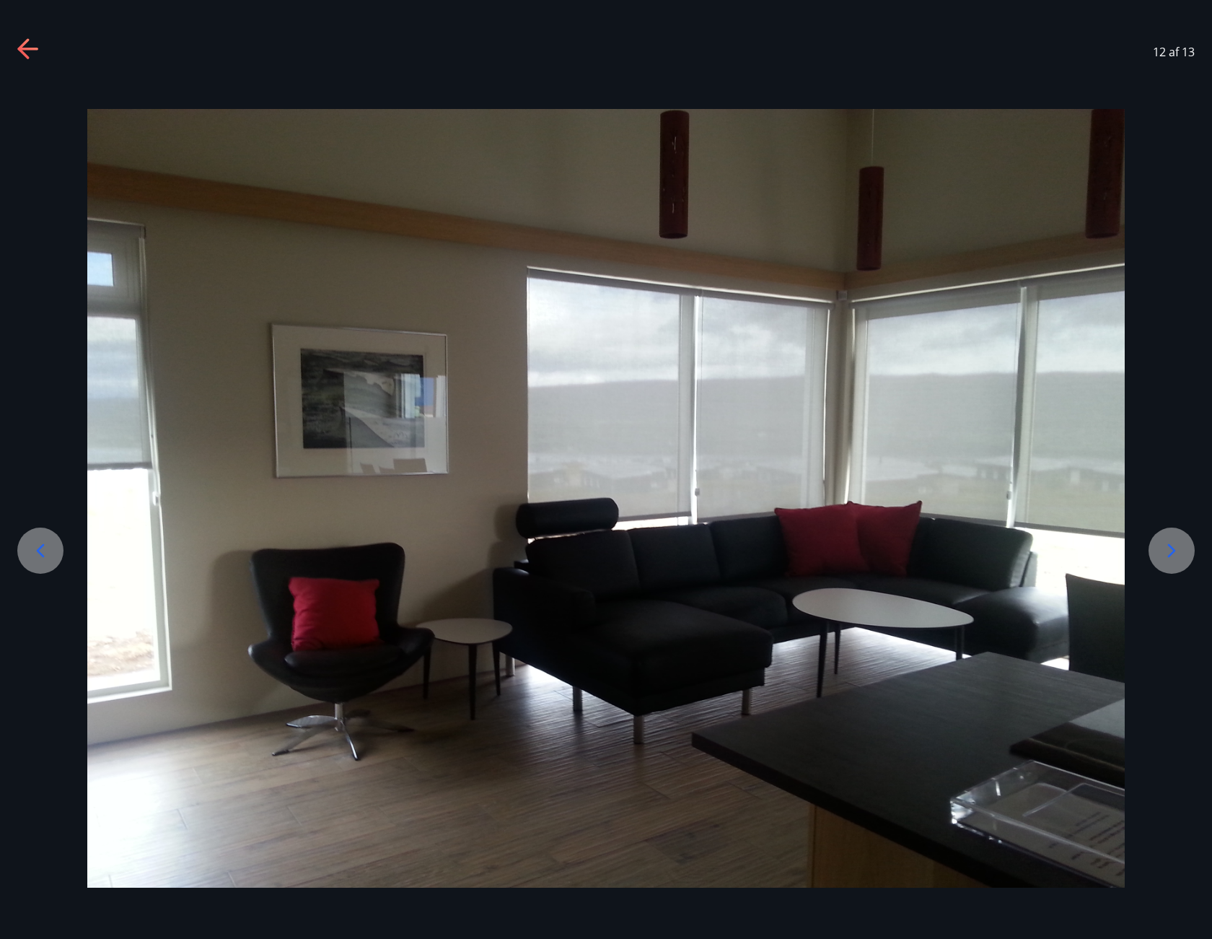
click at [31, 548] on icon at bounding box center [40, 550] width 23 height 23
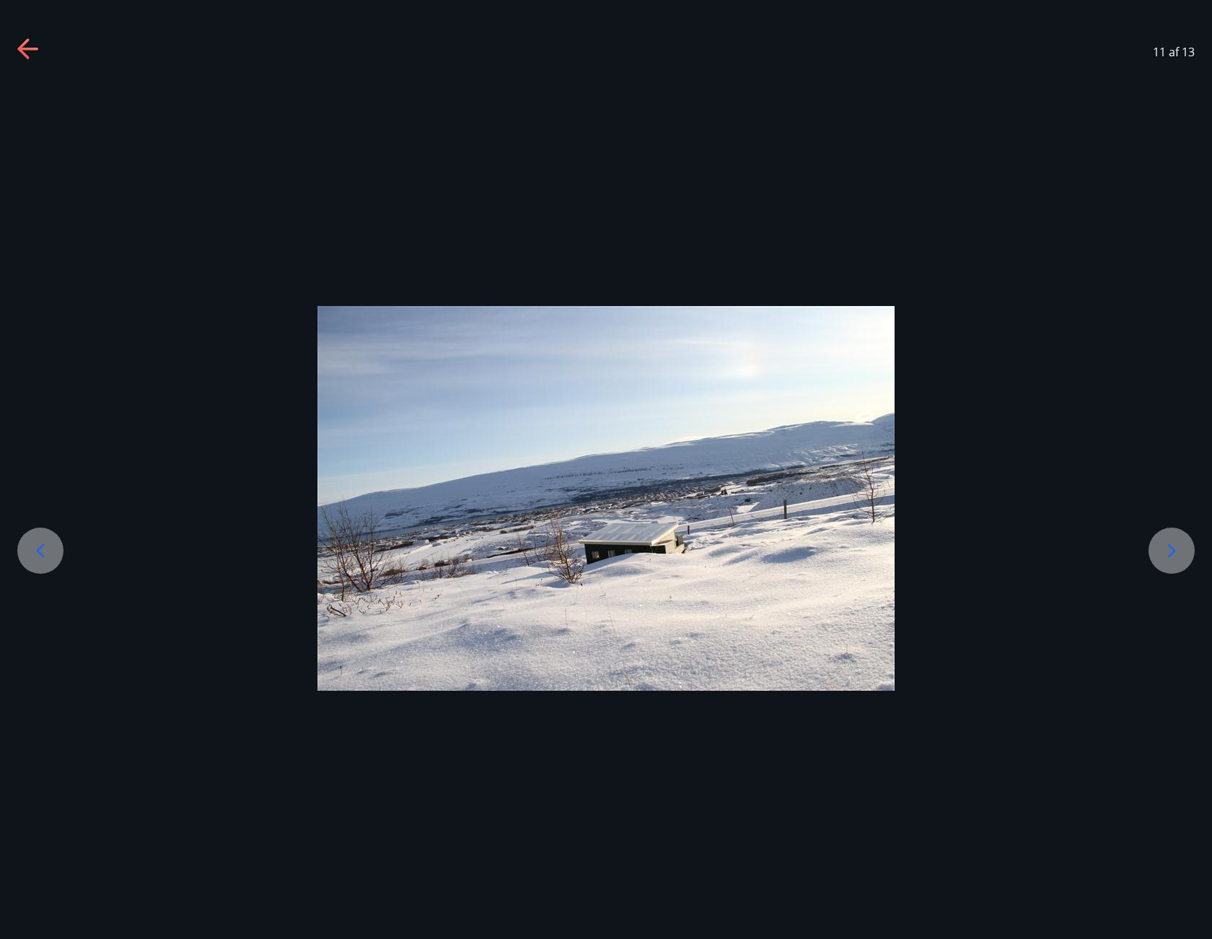
click at [31, 548] on icon at bounding box center [40, 550] width 23 height 23
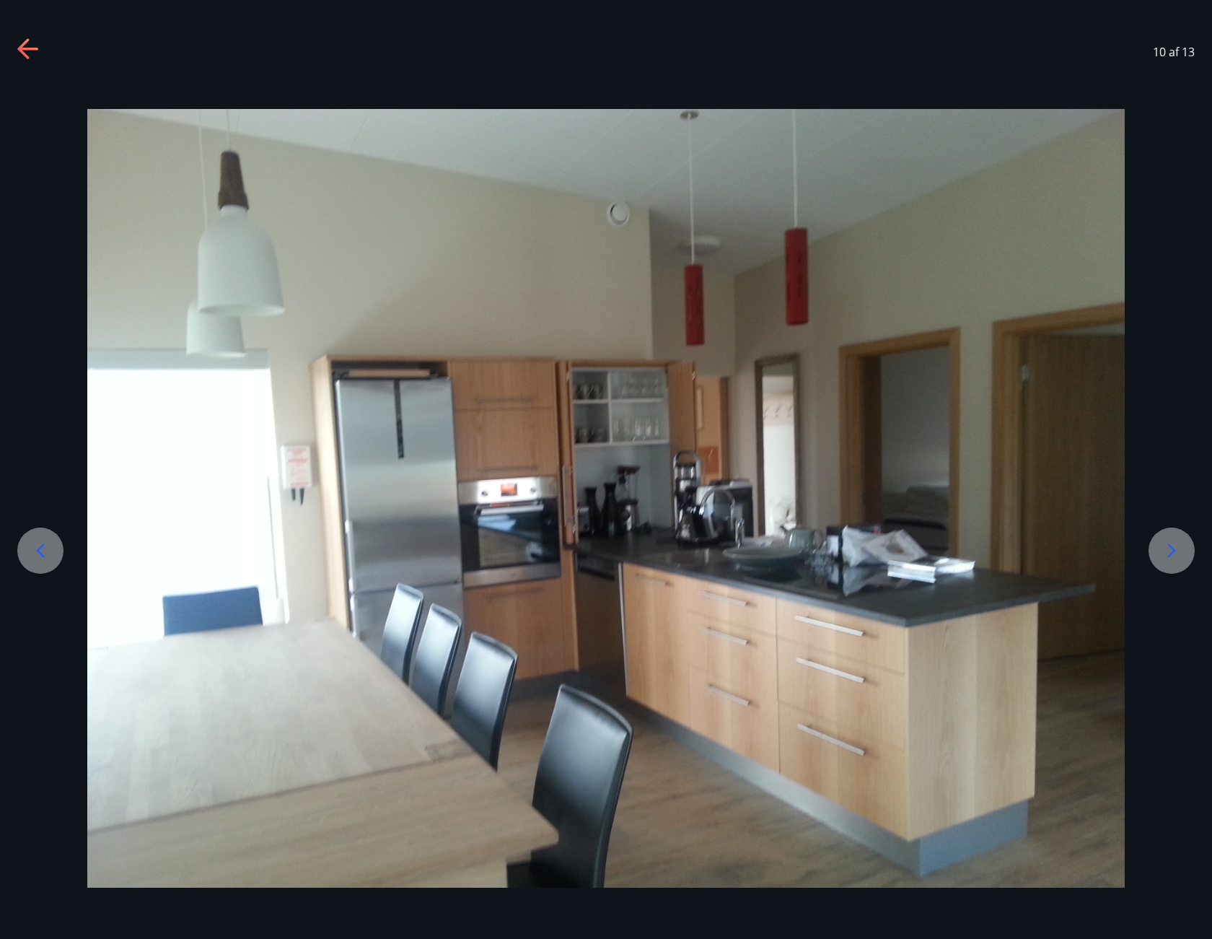
click at [31, 548] on icon at bounding box center [40, 550] width 23 height 23
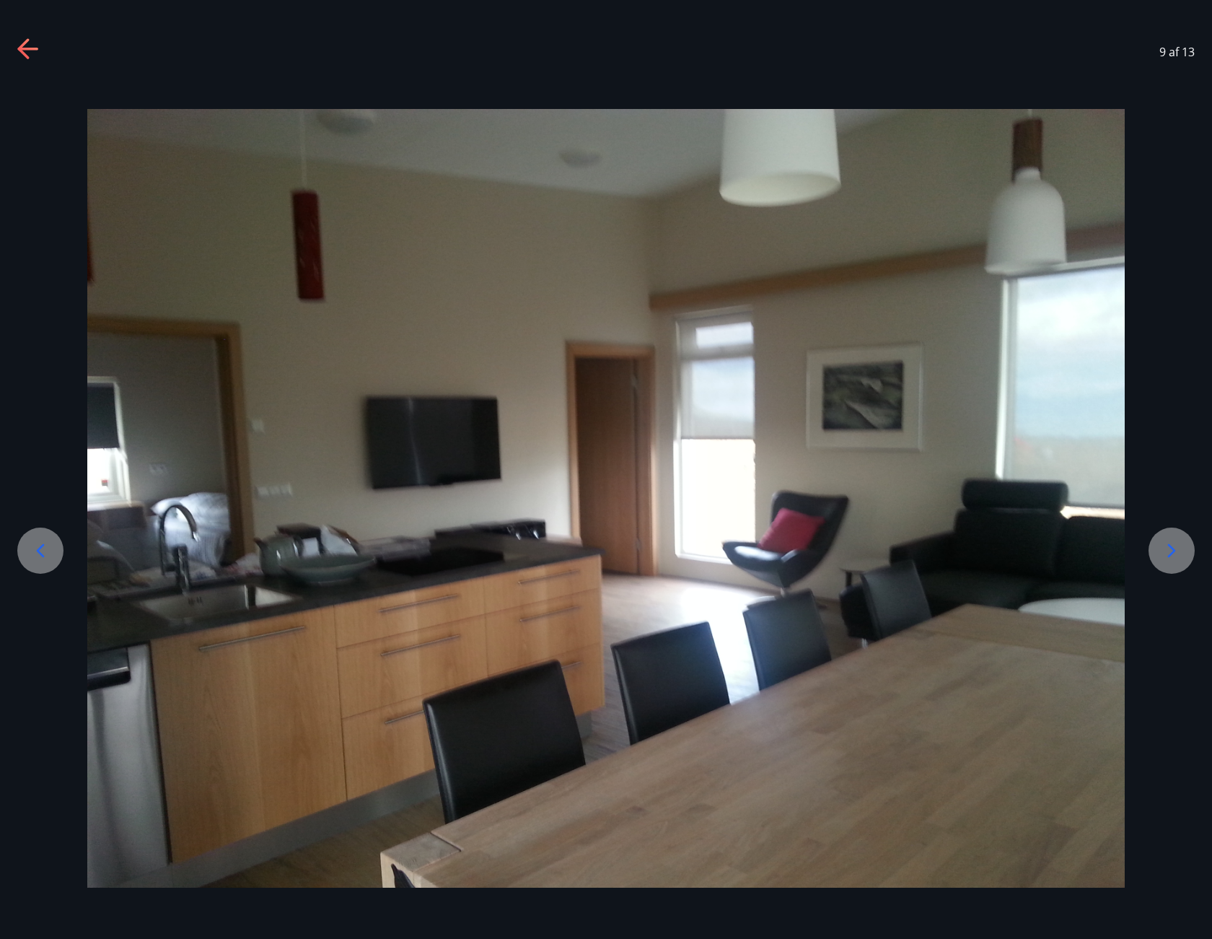
click at [31, 548] on icon at bounding box center [40, 550] width 23 height 23
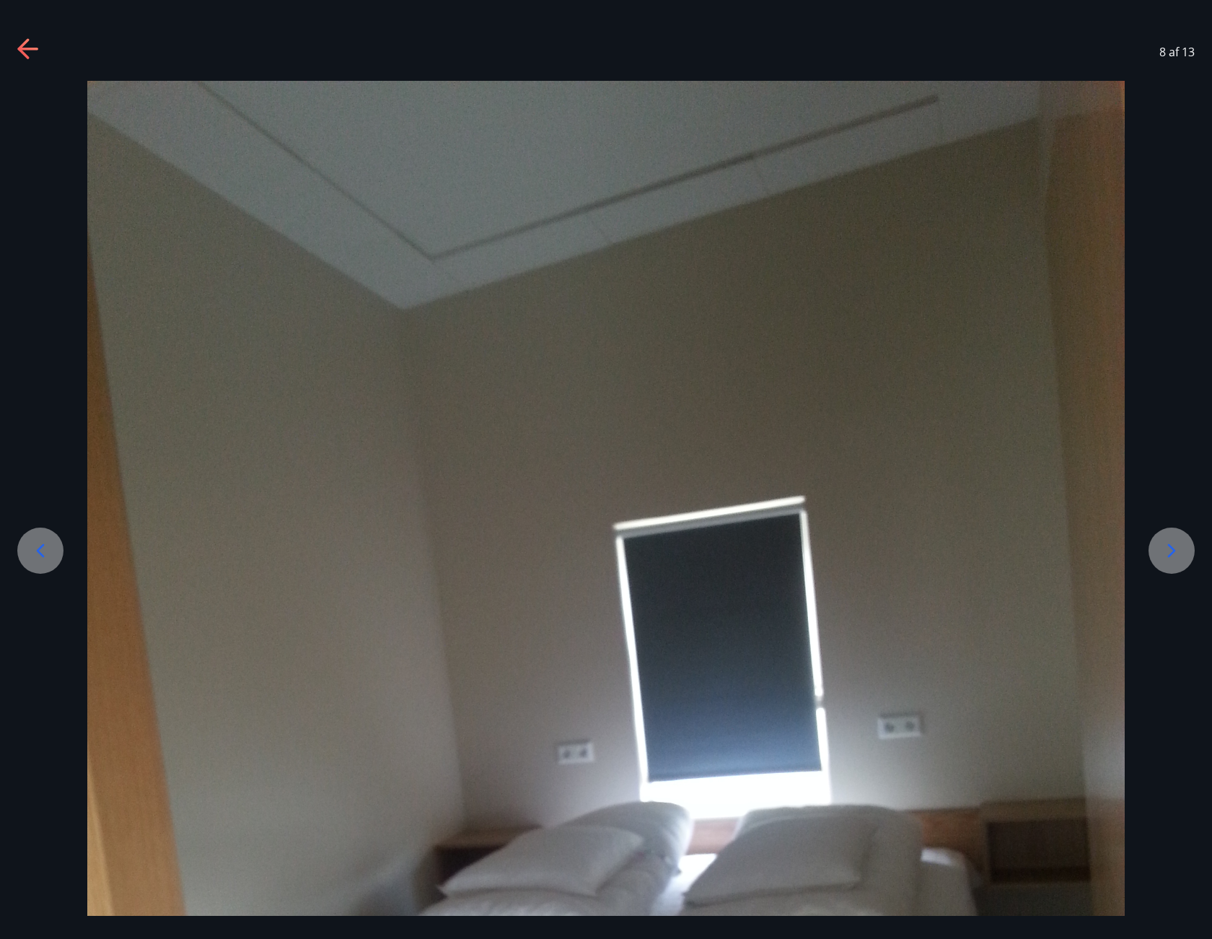
click at [25, 42] on icon at bounding box center [23, 48] width 12 height 20
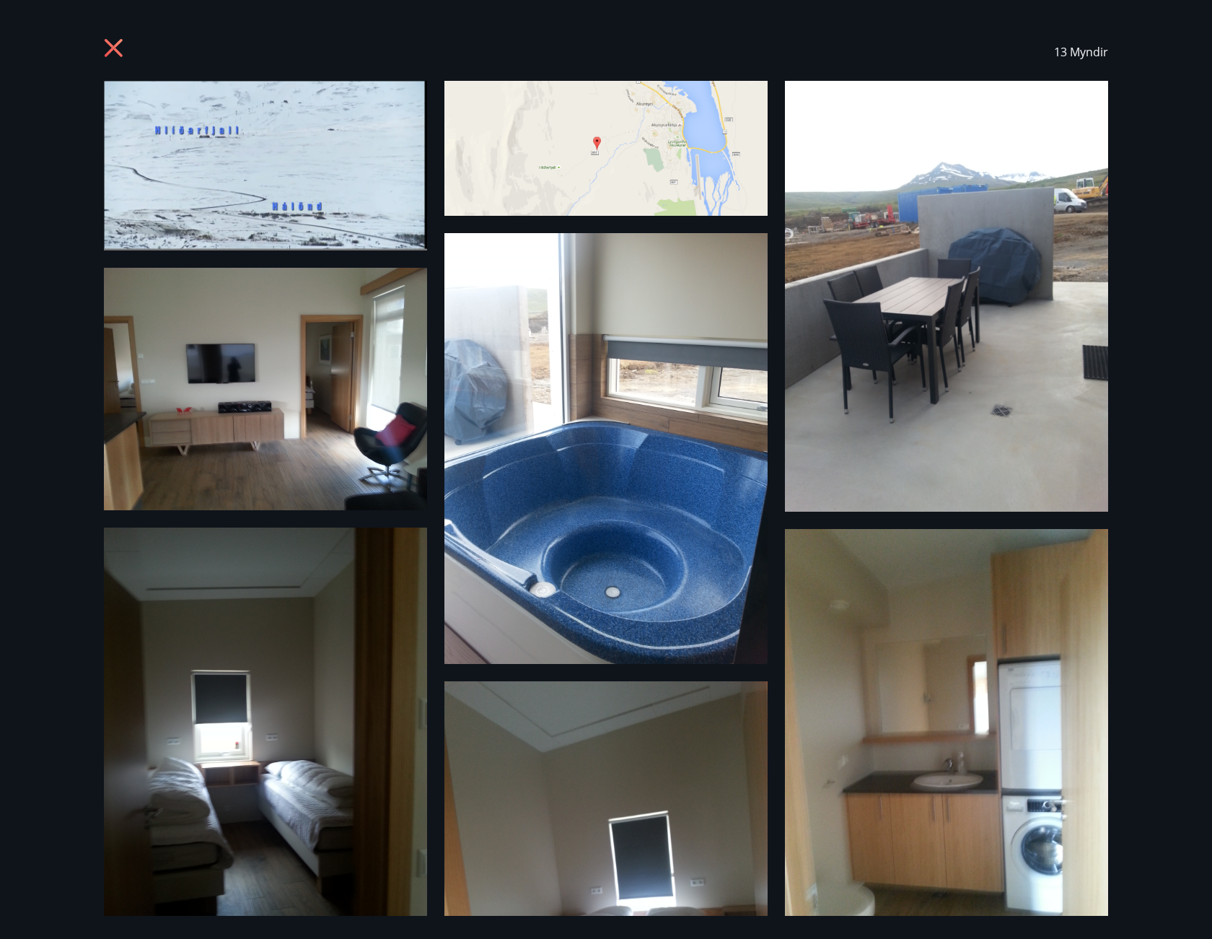
click at [107, 51] on icon at bounding box center [115, 49] width 23 height 23
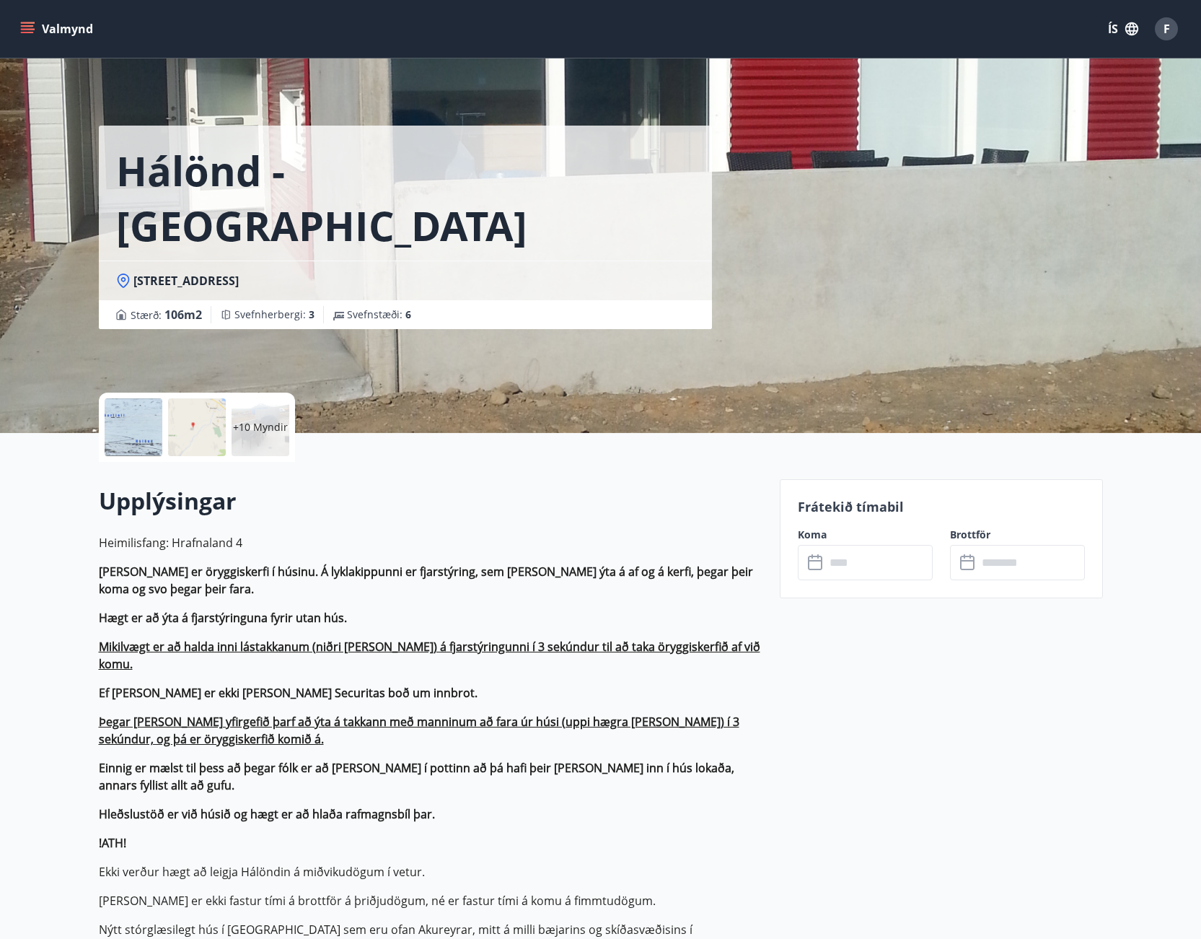
click at [65, 34] on button "Valmynd" at bounding box center [58, 29] width 82 height 26
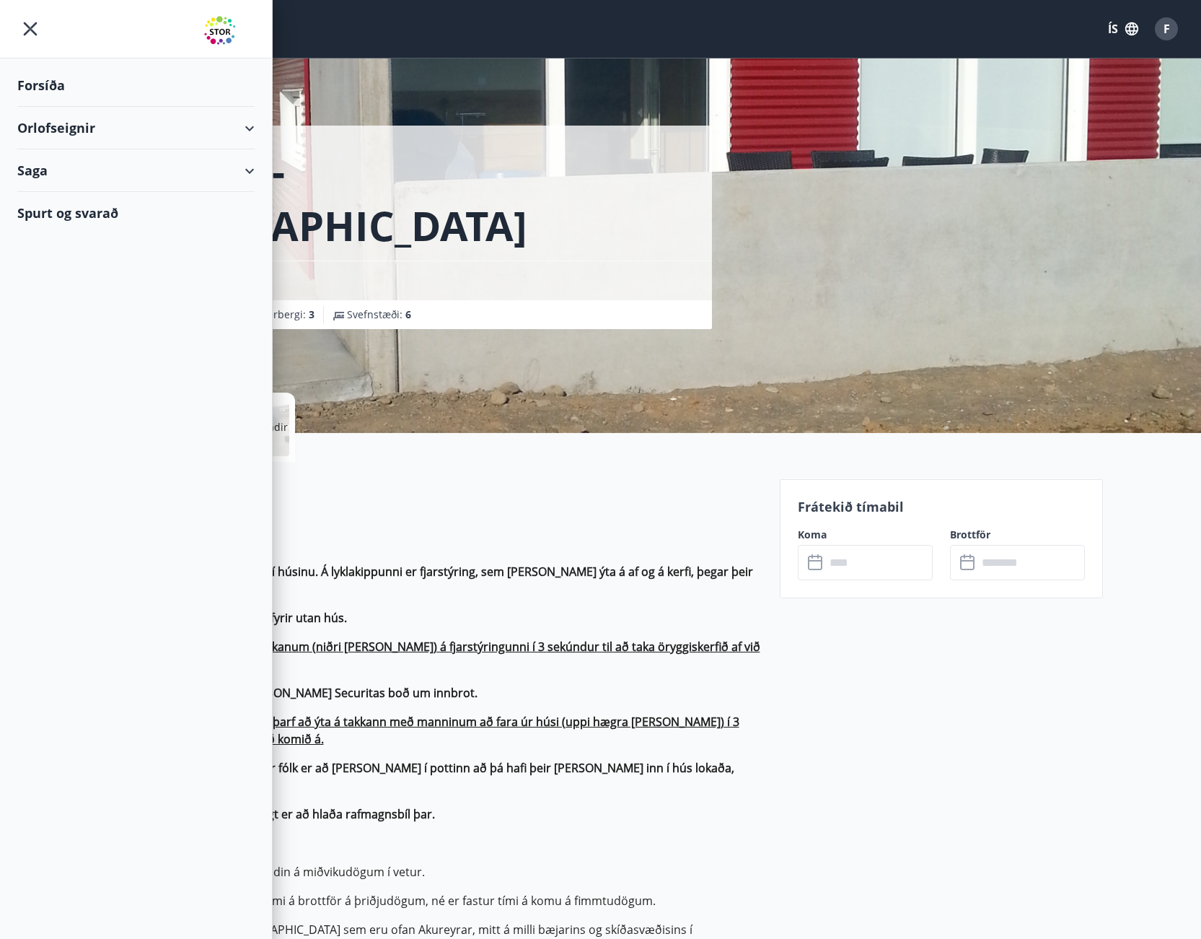
click at [49, 128] on div "Orlofseignir" at bounding box center [135, 128] width 237 height 43
click at [51, 192] on div "Bókunardagatal" at bounding box center [136, 195] width 214 height 30
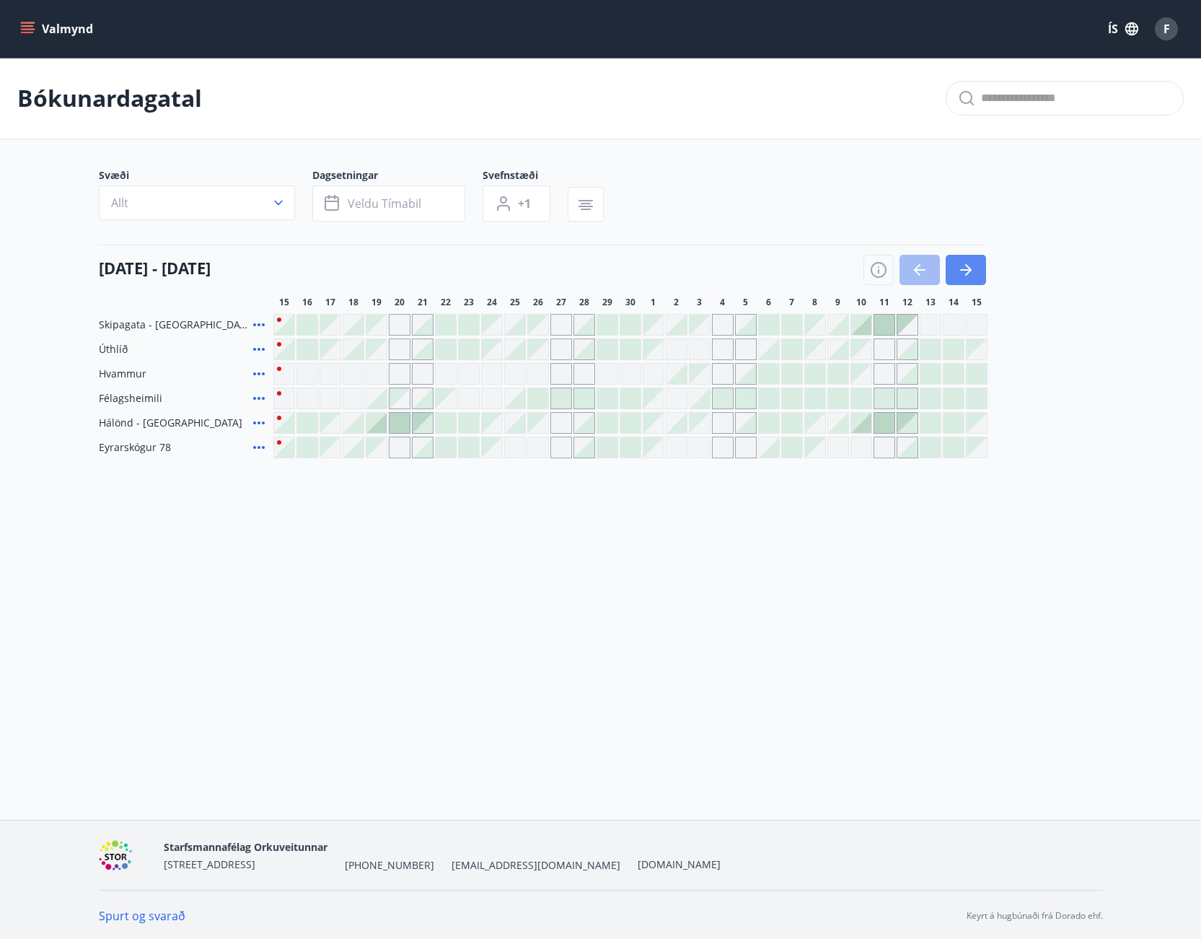
click at [969, 271] on icon "button" at bounding box center [966, 269] width 12 height 1
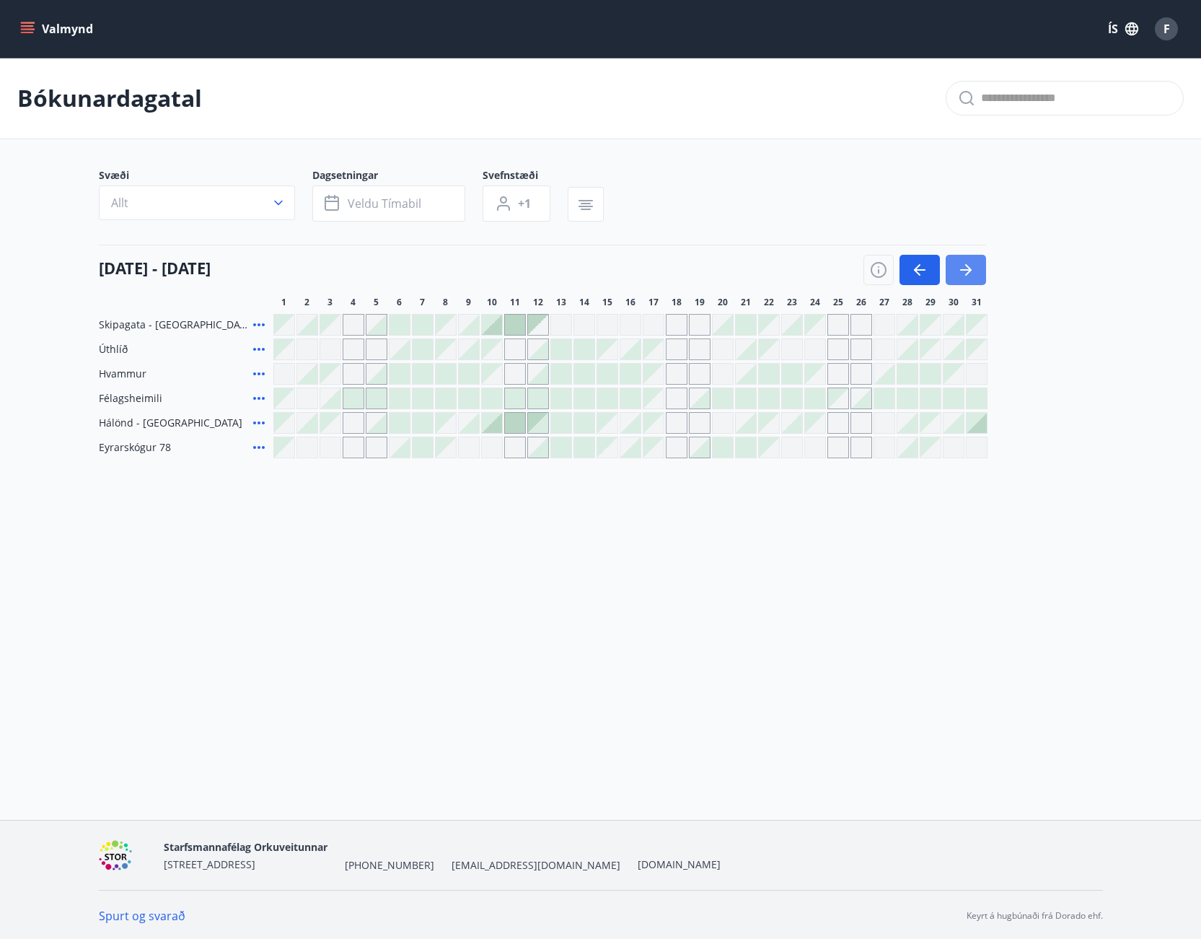
click at [969, 271] on icon "button" at bounding box center [966, 269] width 12 height 1
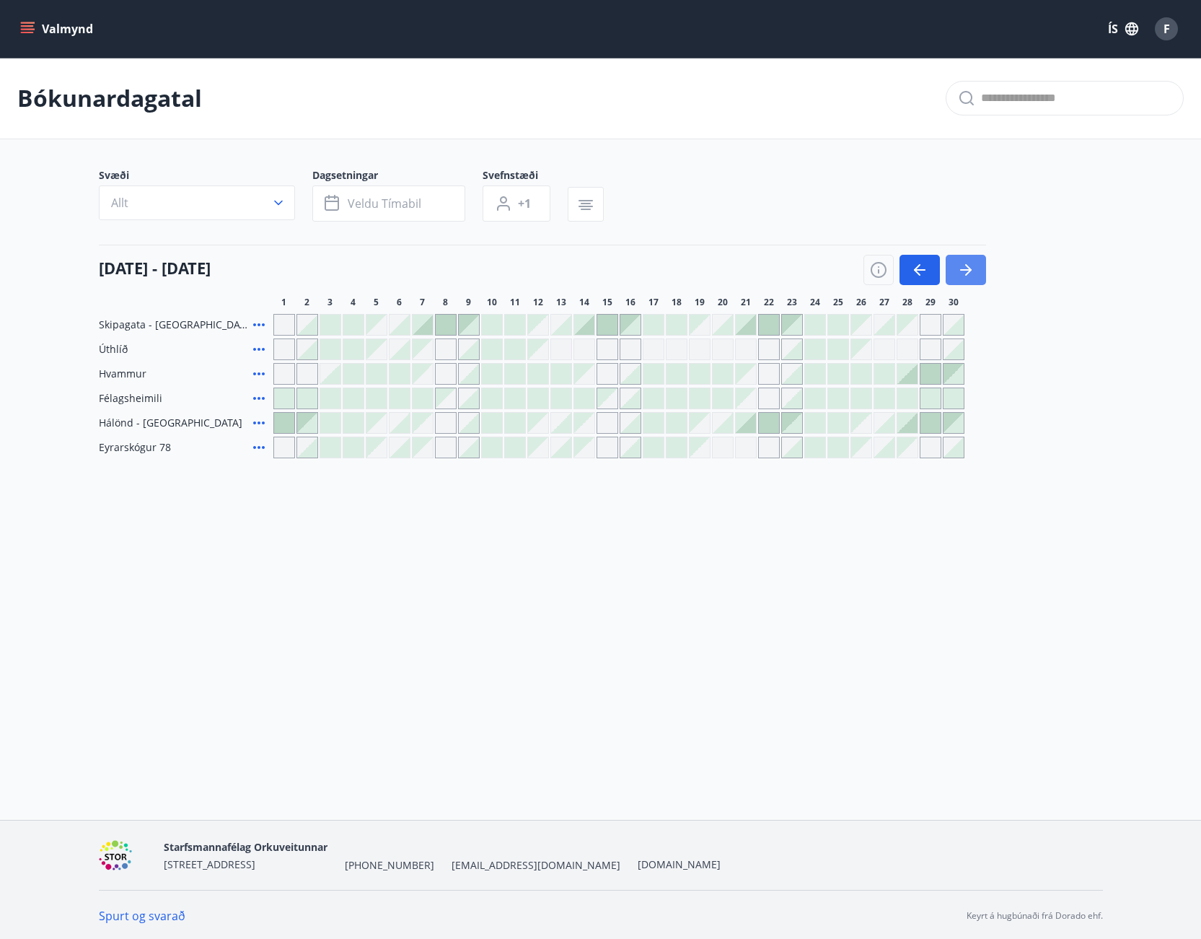
click at [963, 259] on button "button" at bounding box center [966, 270] width 40 height 30
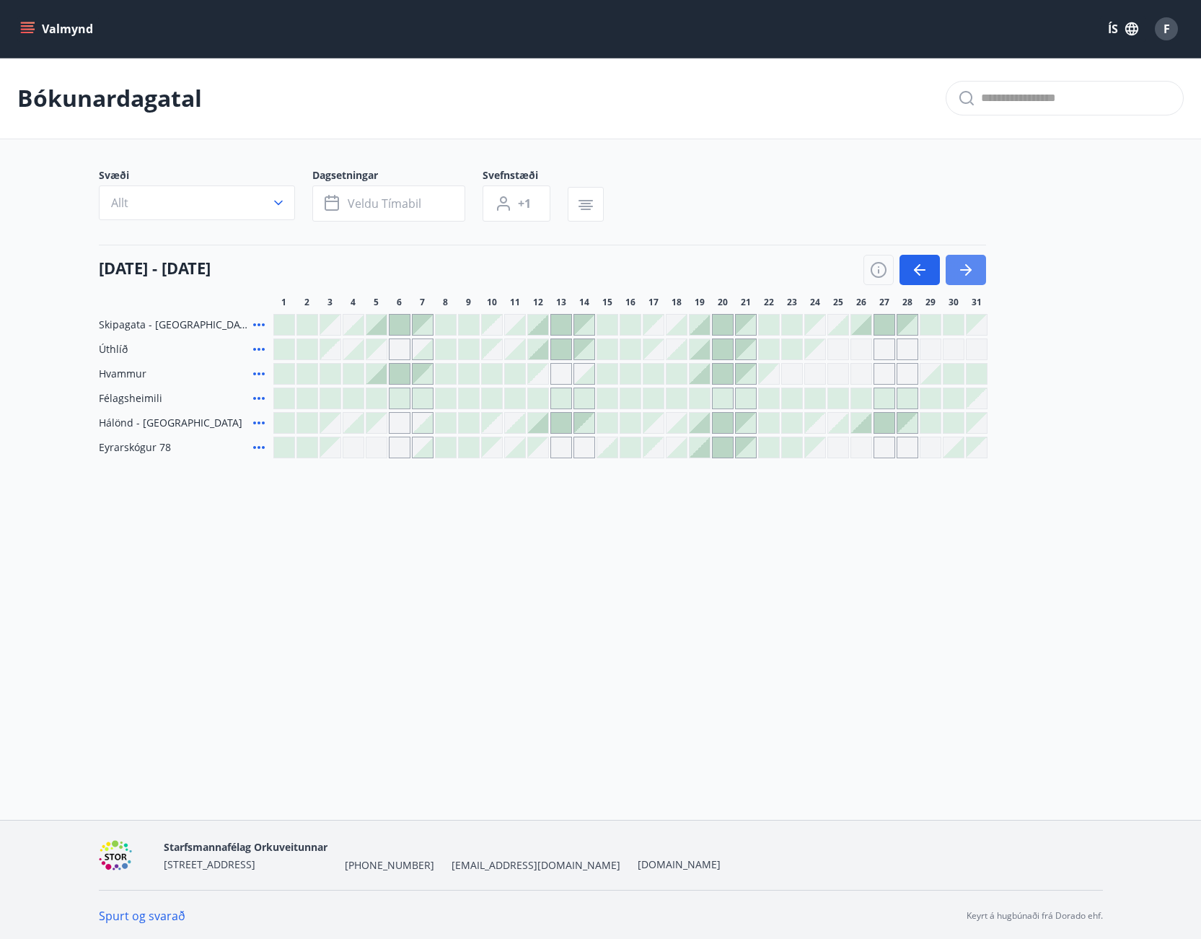
click at [971, 266] on icon "button" at bounding box center [966, 269] width 17 height 17
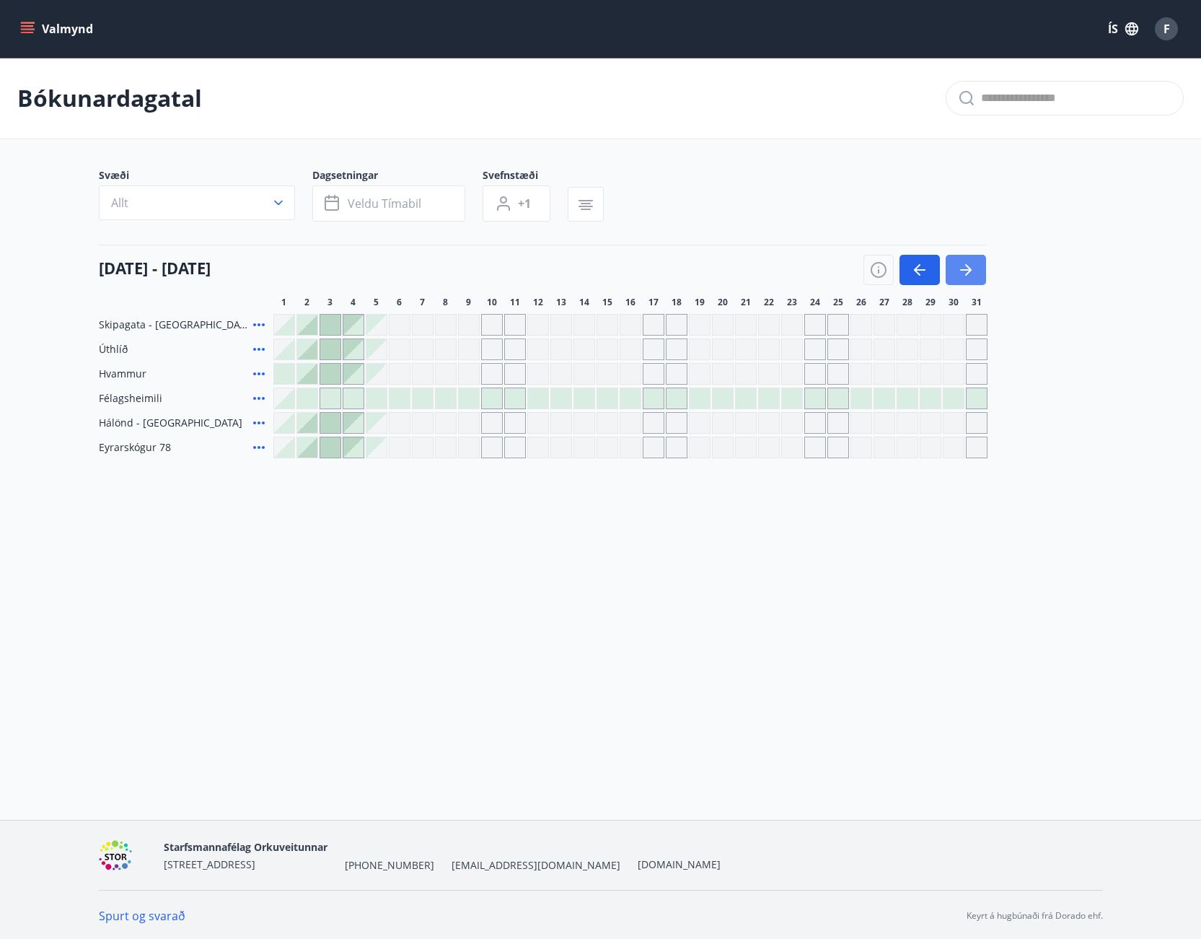
click at [978, 275] on button "button" at bounding box center [966, 270] width 40 height 30
